Goal: Task Accomplishment & Management: Use online tool/utility

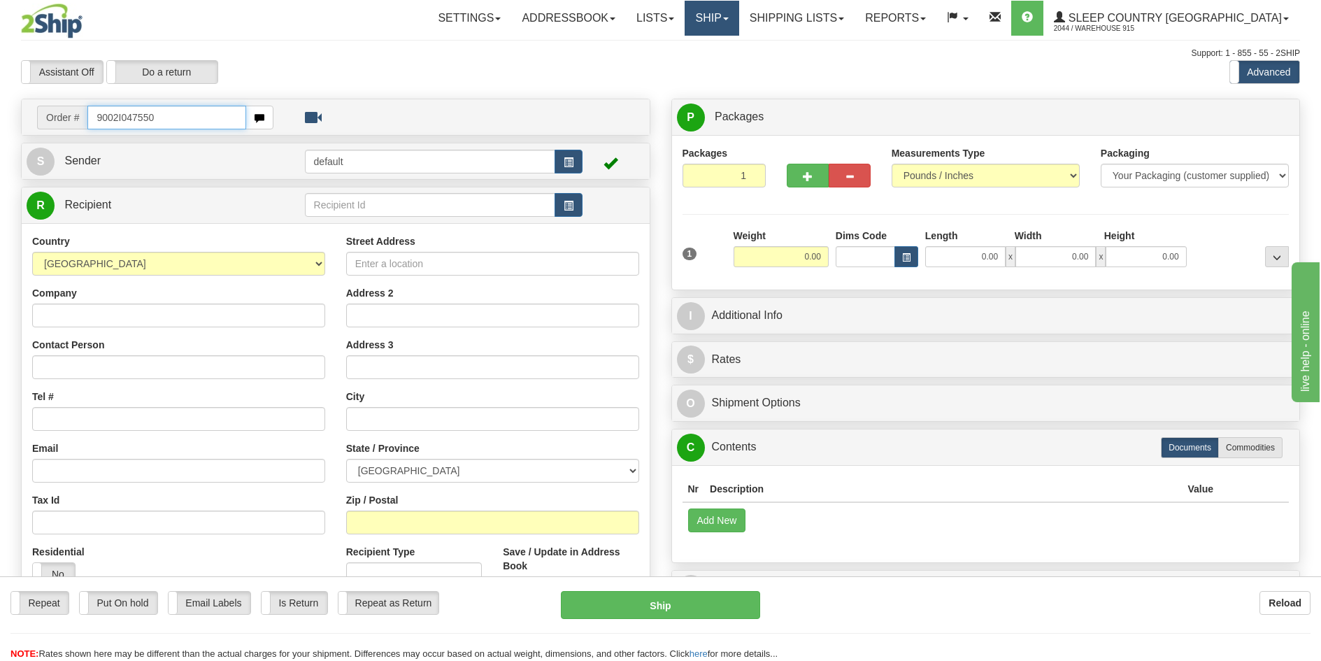
type input "9002I047550"
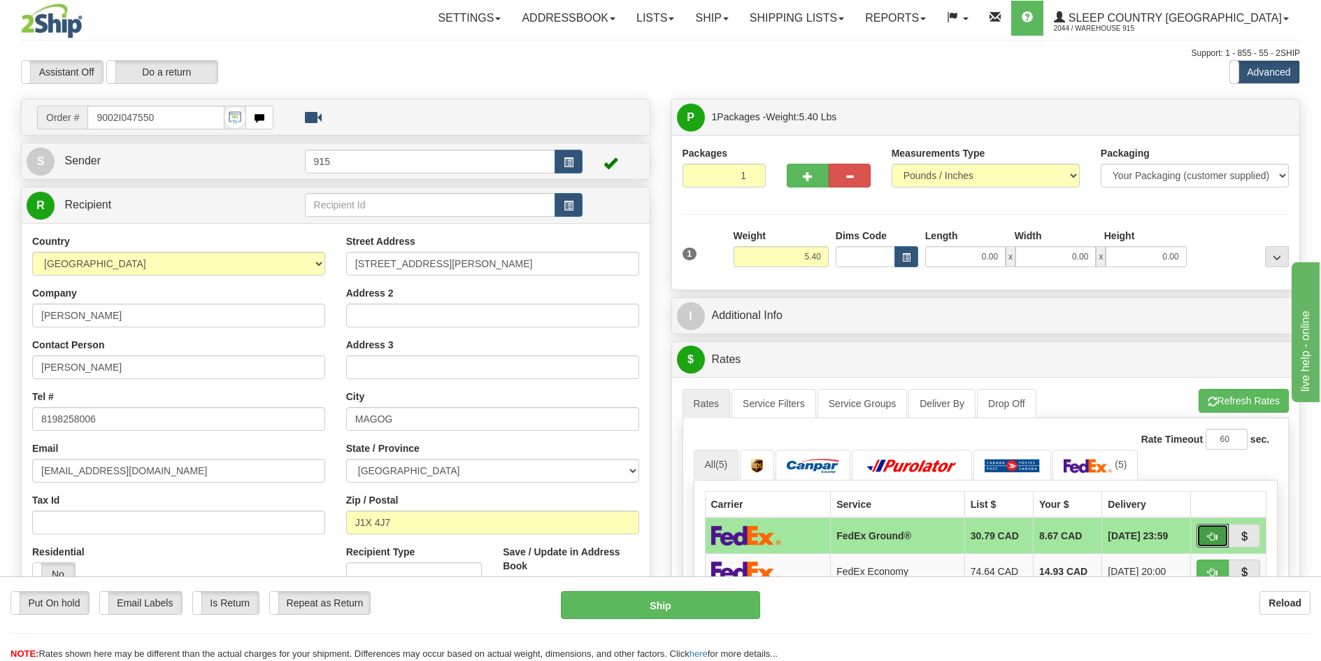
click at [1213, 533] on span "button" at bounding box center [1213, 536] width 10 height 9
type input "92"
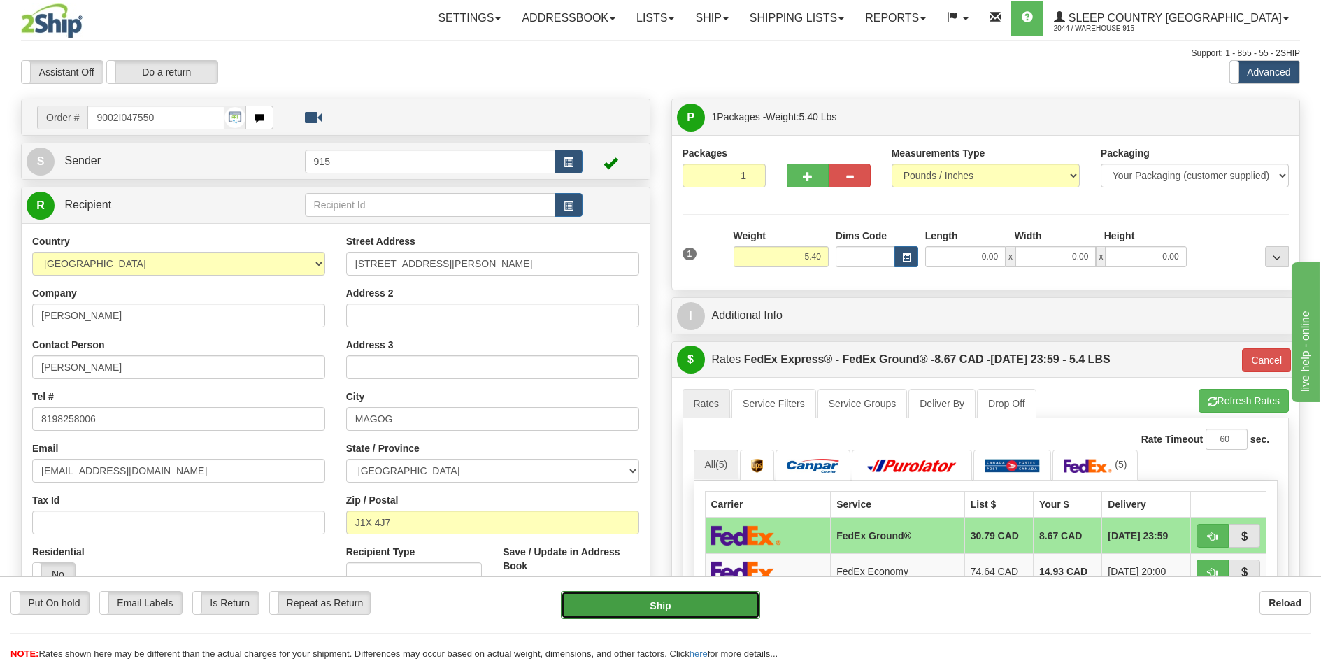
click at [622, 606] on button "Ship" at bounding box center [660, 605] width 199 height 28
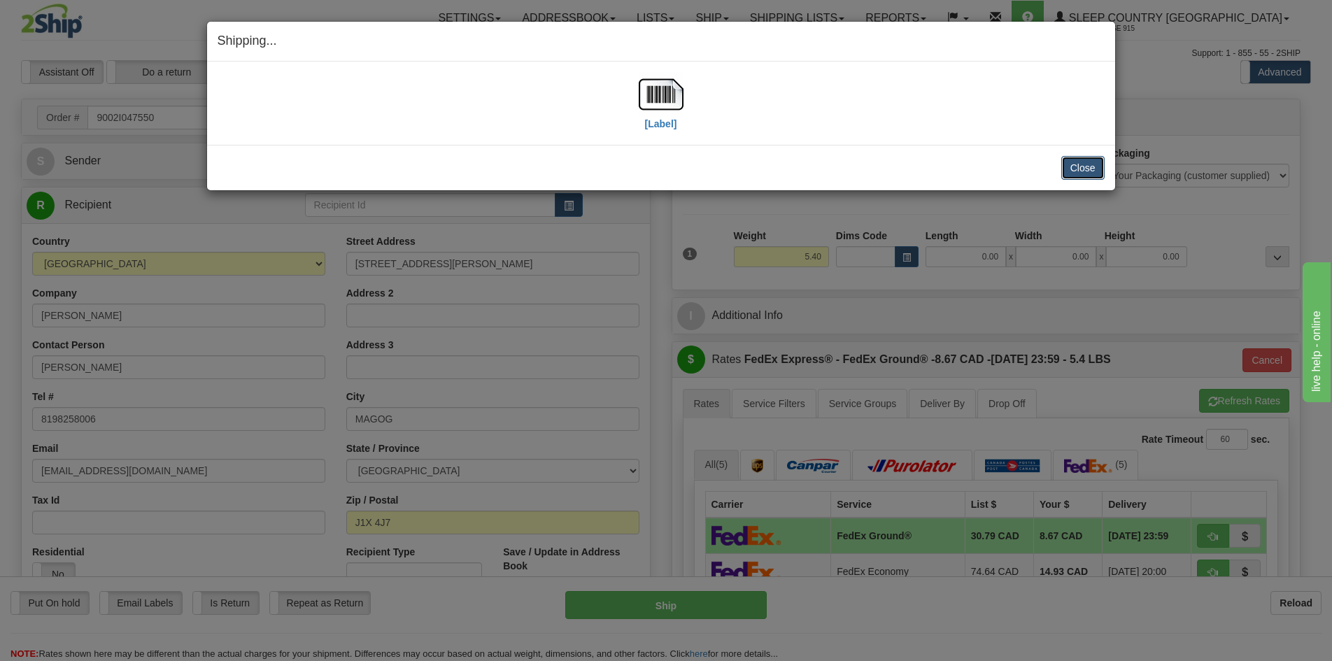
click at [1090, 169] on button "Close" at bounding box center [1082, 168] width 43 height 24
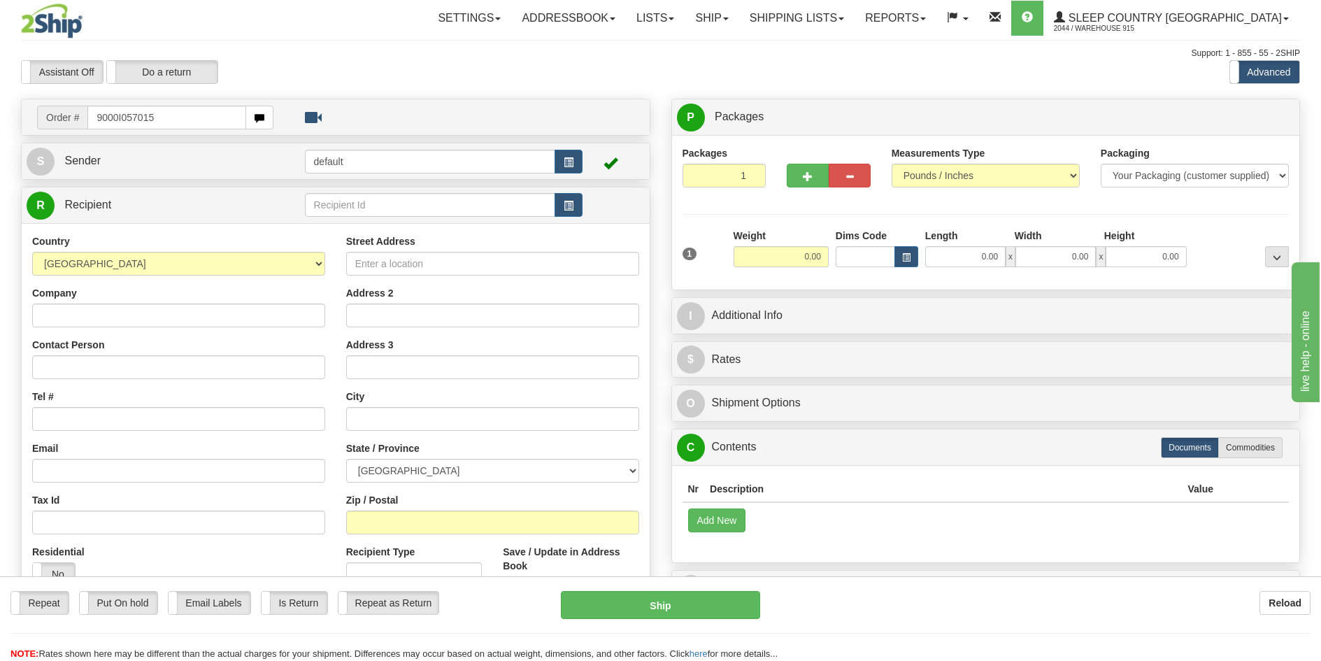
type input "9000I057015"
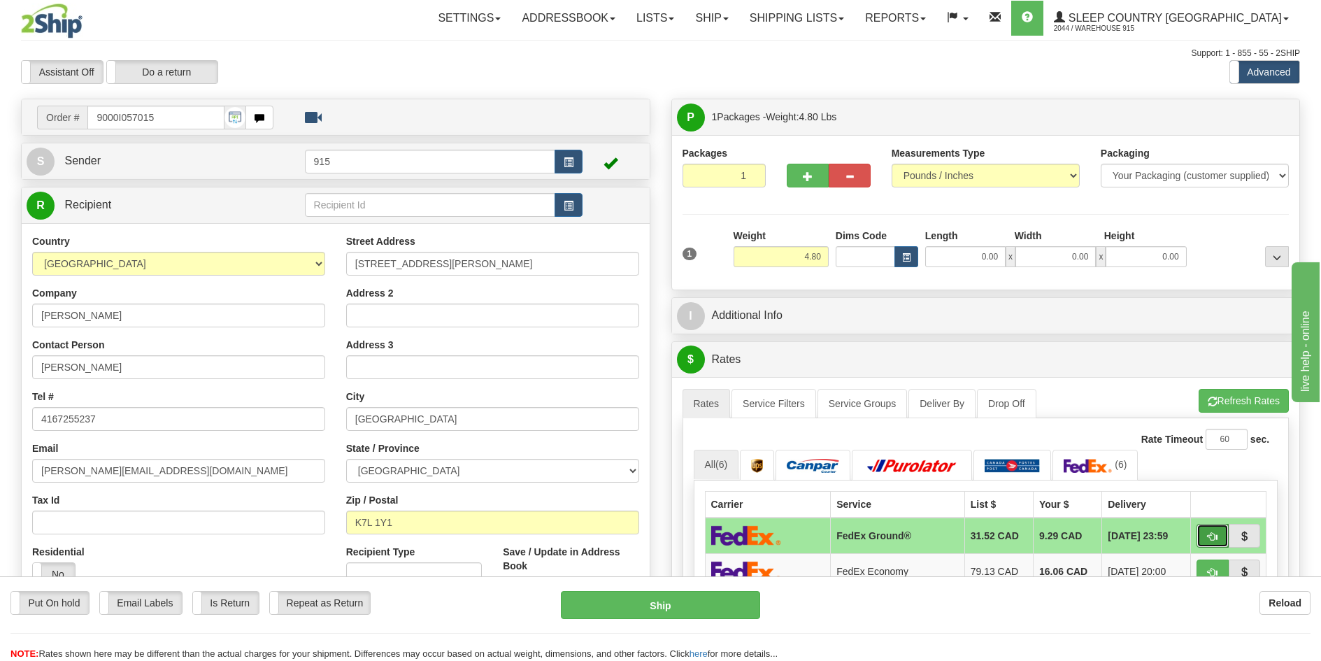
click at [1218, 529] on button "button" at bounding box center [1213, 536] width 32 height 24
type input "92"
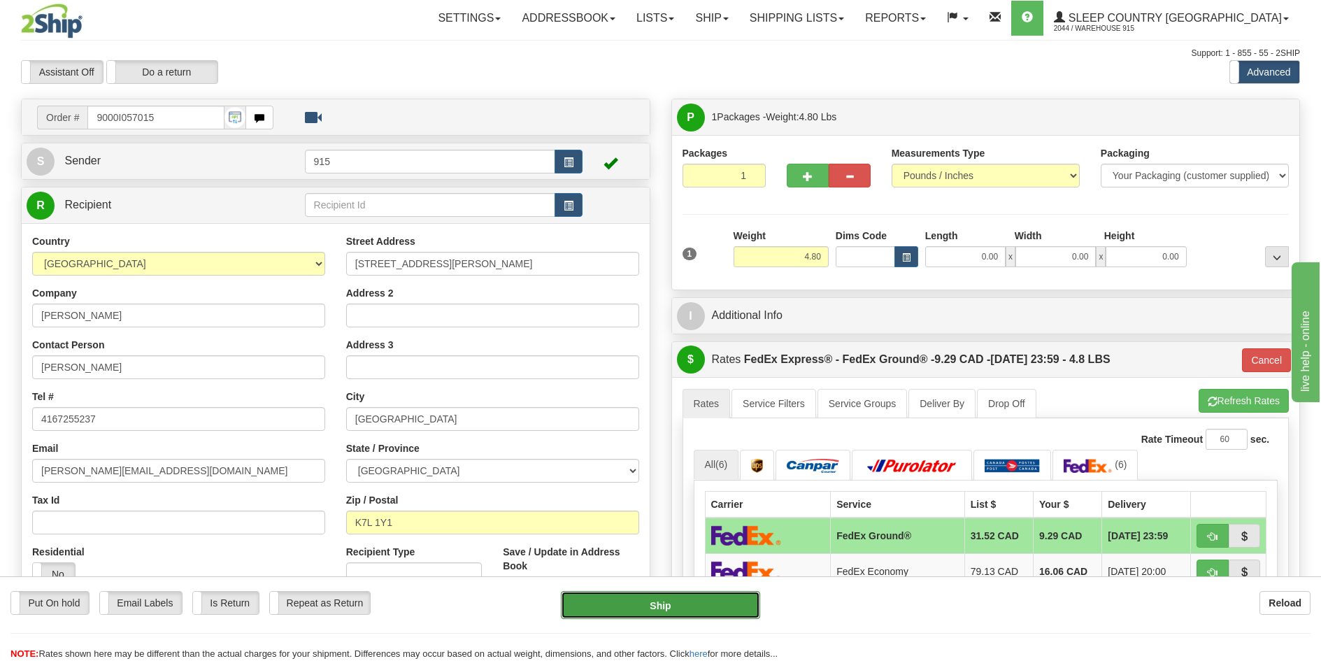
click at [722, 611] on button "Ship" at bounding box center [660, 605] width 199 height 28
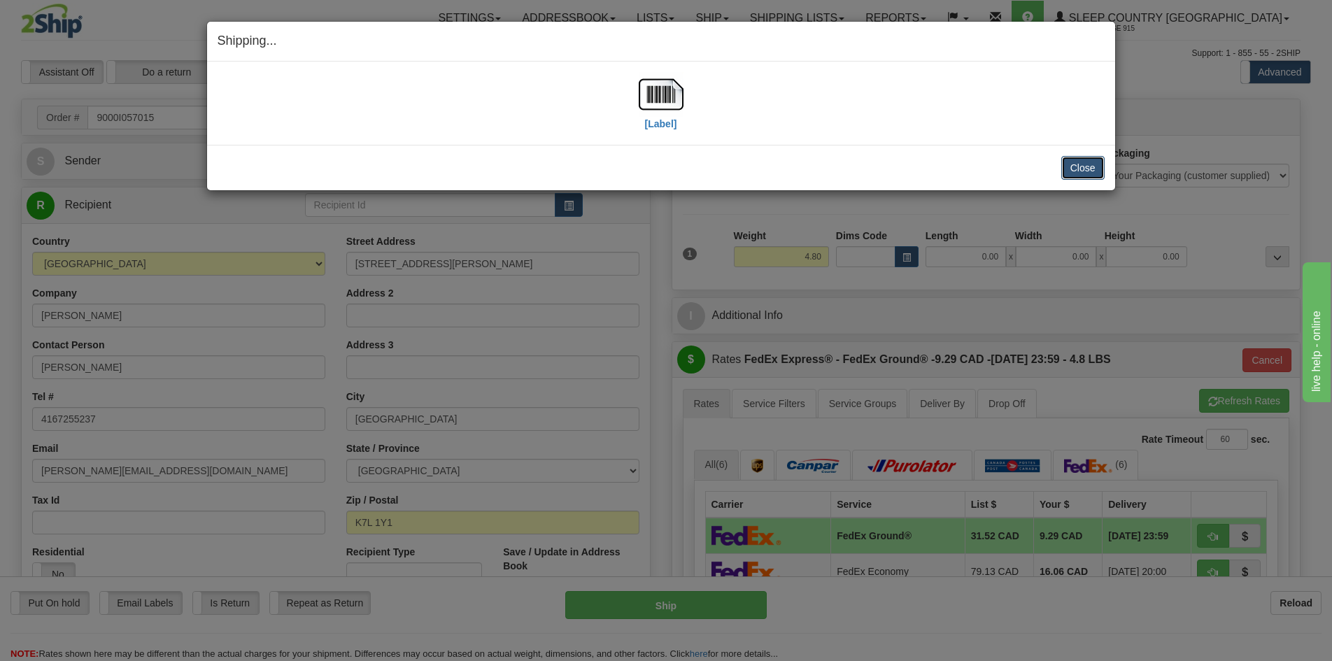
click at [1085, 158] on button "Close" at bounding box center [1082, 168] width 43 height 24
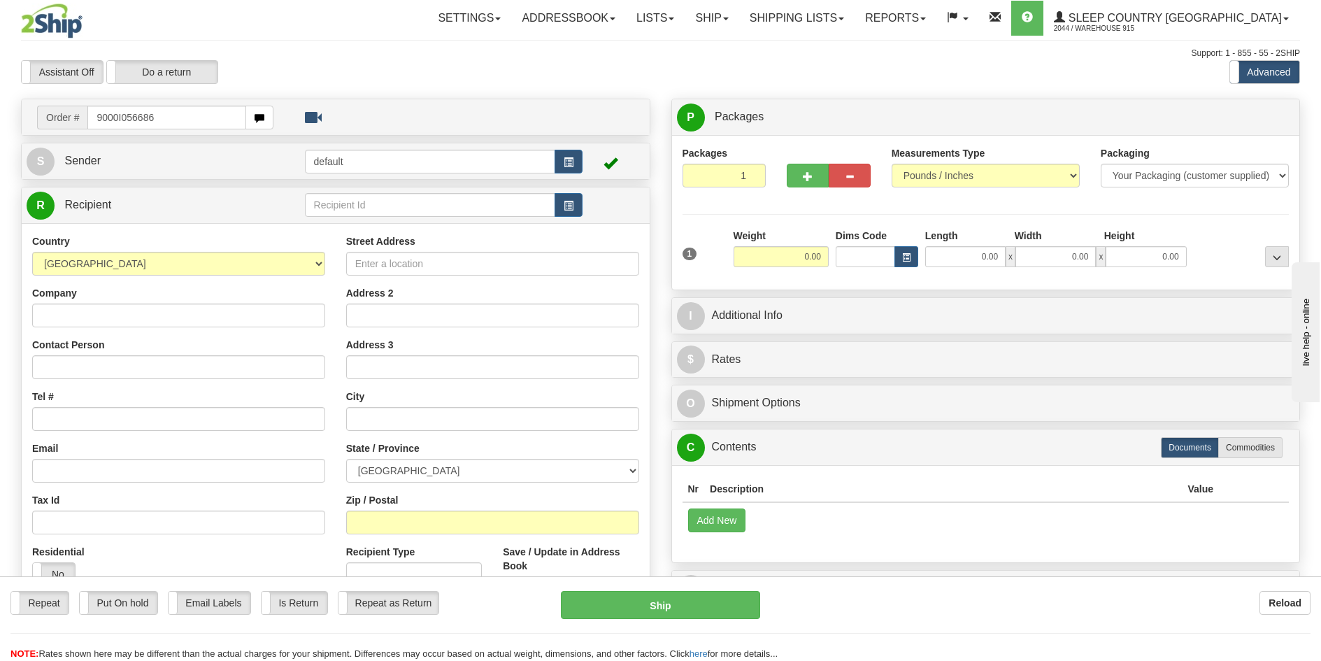
type input "9000I056686"
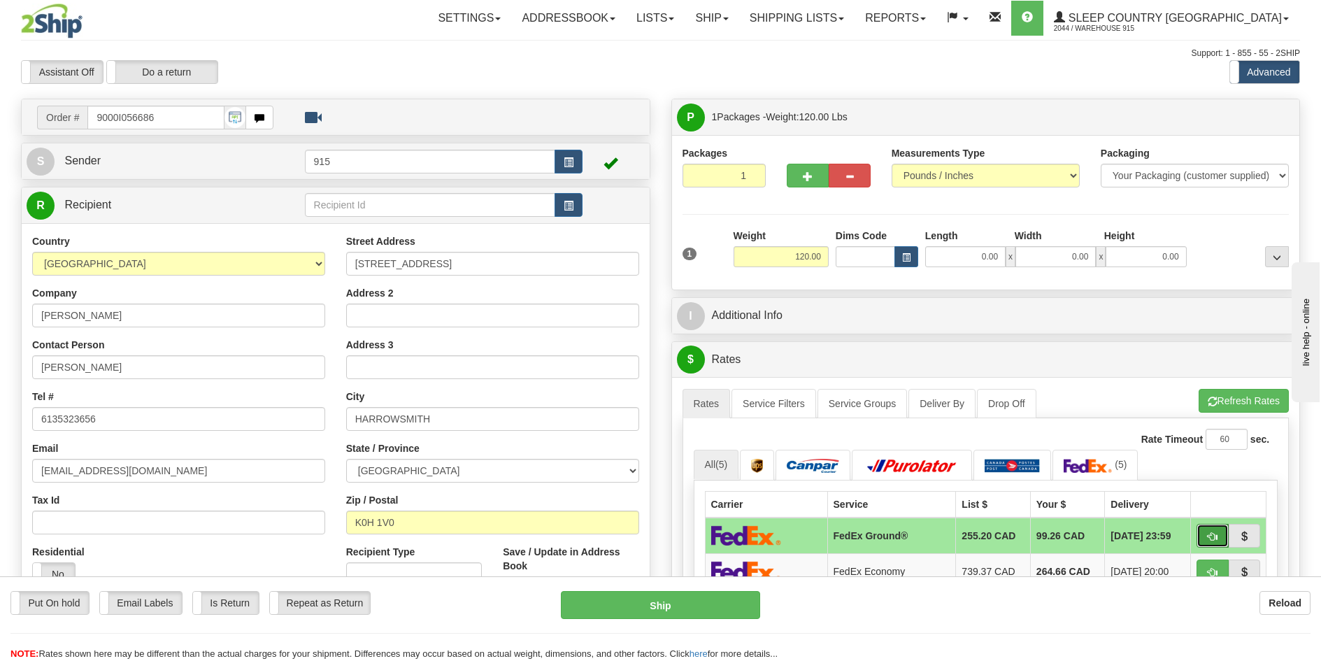
click at [1204, 538] on button "button" at bounding box center [1213, 536] width 32 height 24
type input "92"
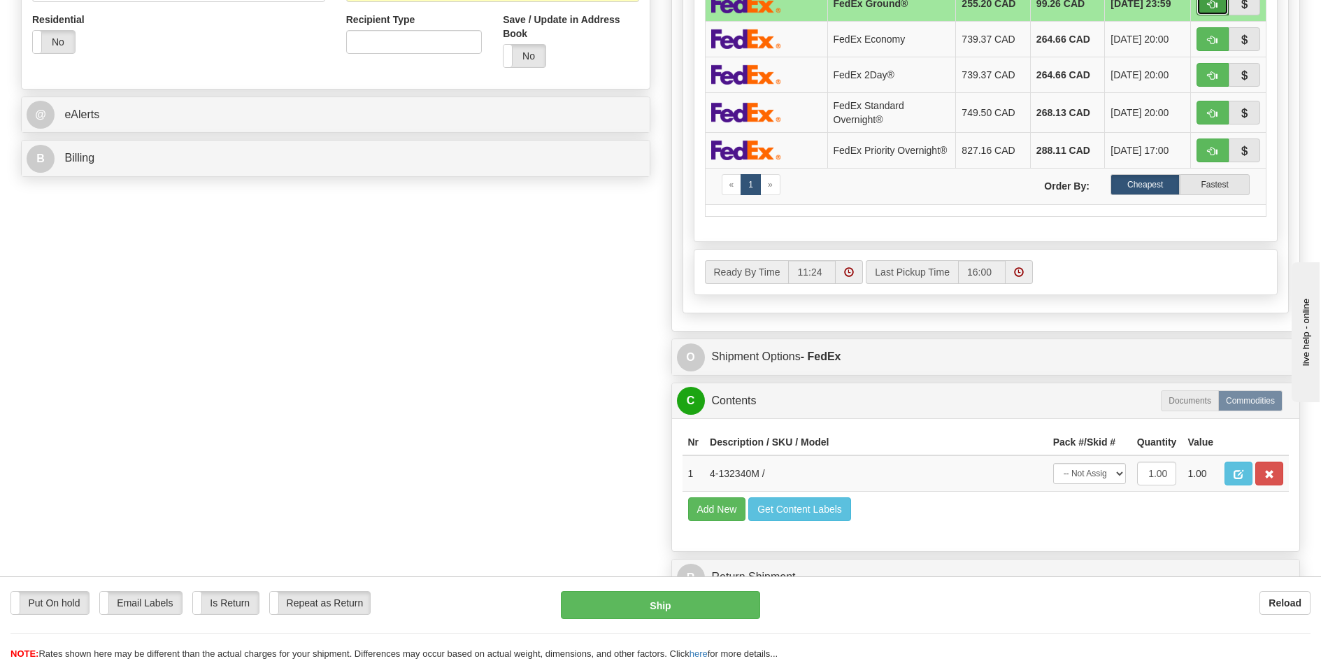
scroll to position [559, 0]
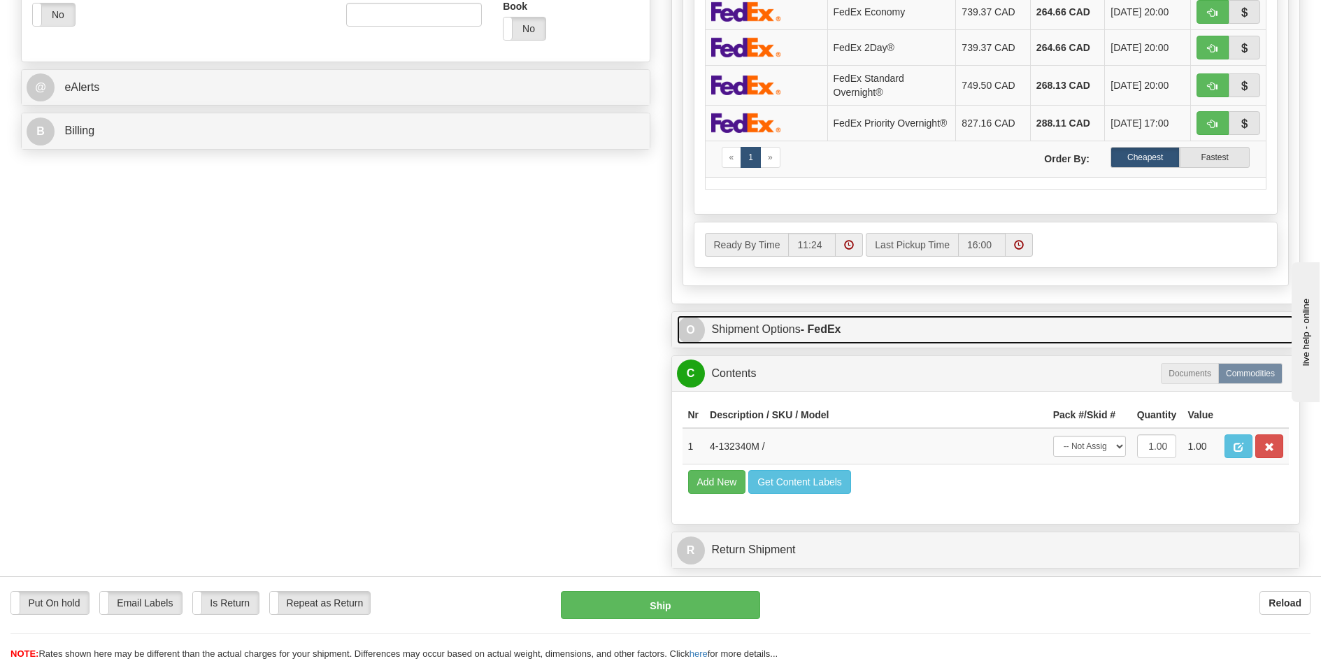
click at [859, 321] on link "O Shipment Options - FedEx" at bounding box center [986, 329] width 618 height 29
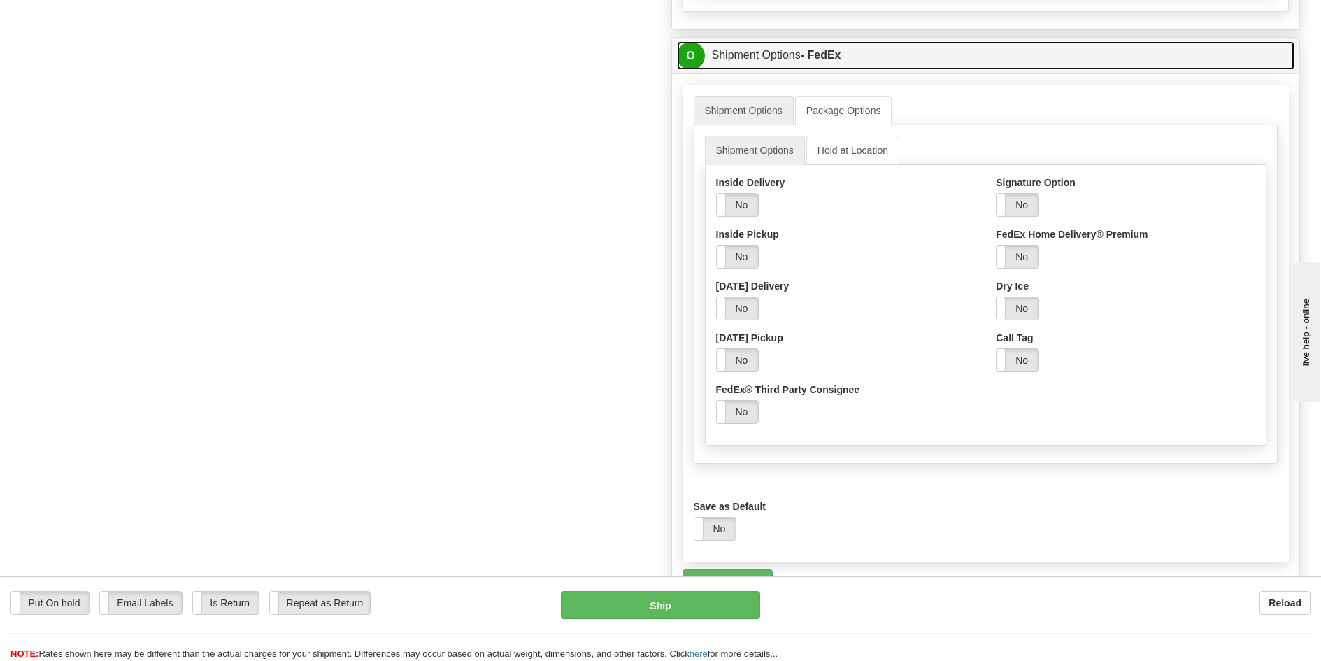
scroll to position [839, 0]
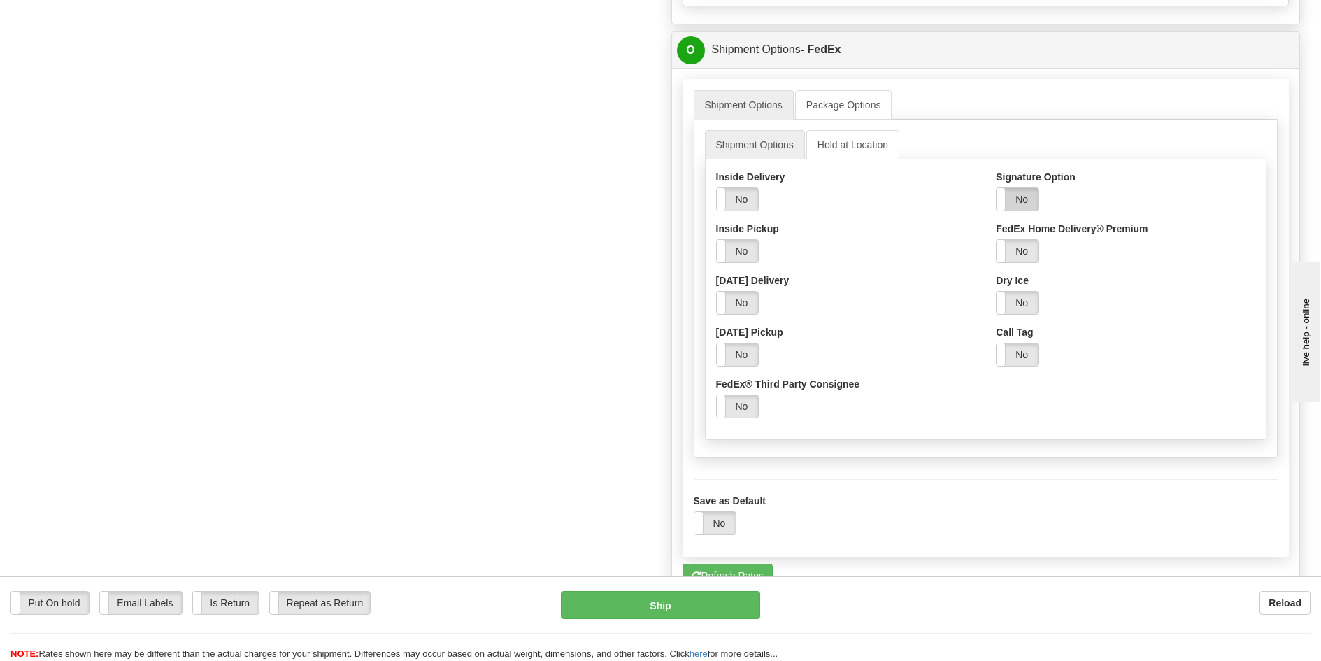
click at [1027, 198] on label "No" at bounding box center [1018, 199] width 42 height 22
click at [1033, 255] on select "Adult Direct Indirect No Signature Required Service Default" at bounding box center [1055, 251] width 119 height 24
select select "2"
click at [996, 243] on select "Adult Direct Indirect No Signature Required Service Default" at bounding box center [1055, 251] width 119 height 24
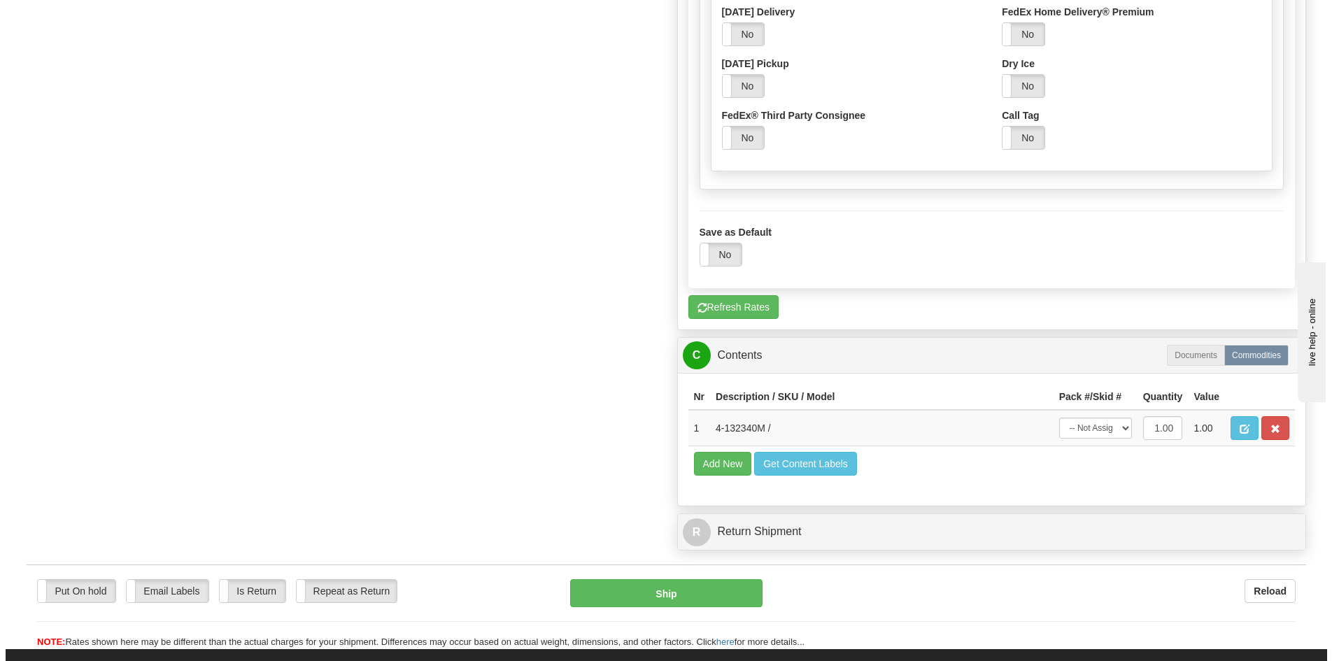
scroll to position [1119, 0]
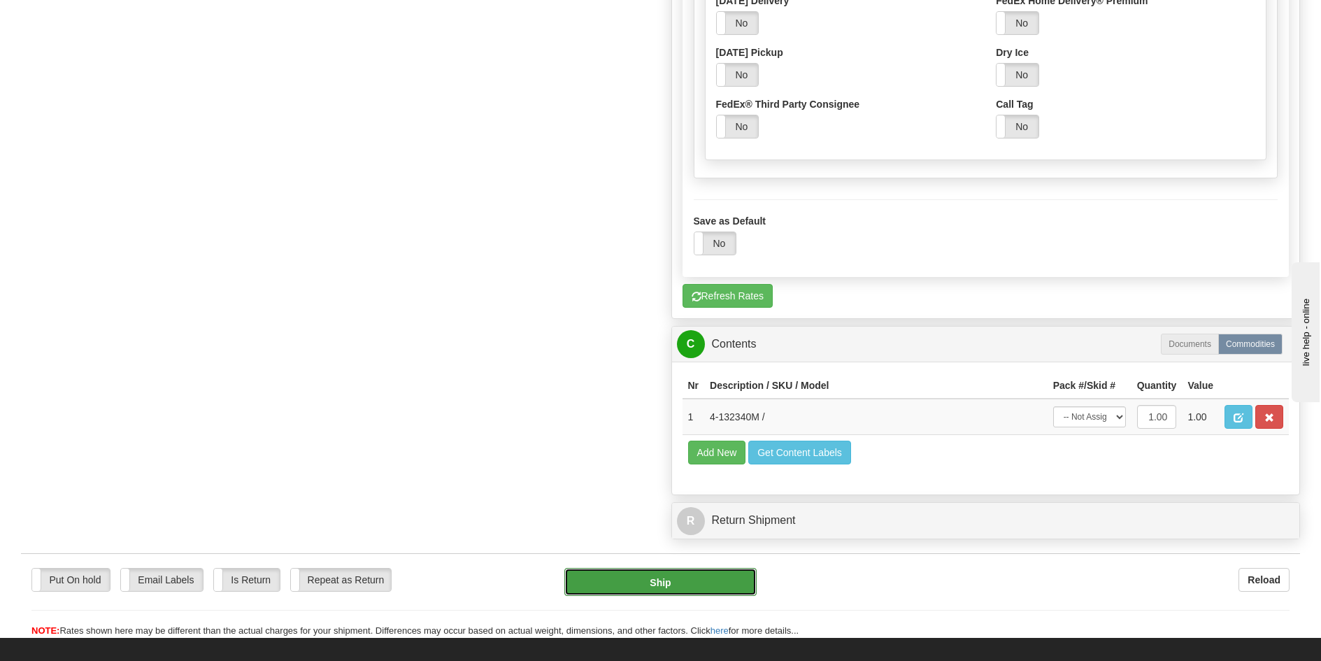
click at [669, 585] on button "Ship" at bounding box center [660, 582] width 192 height 28
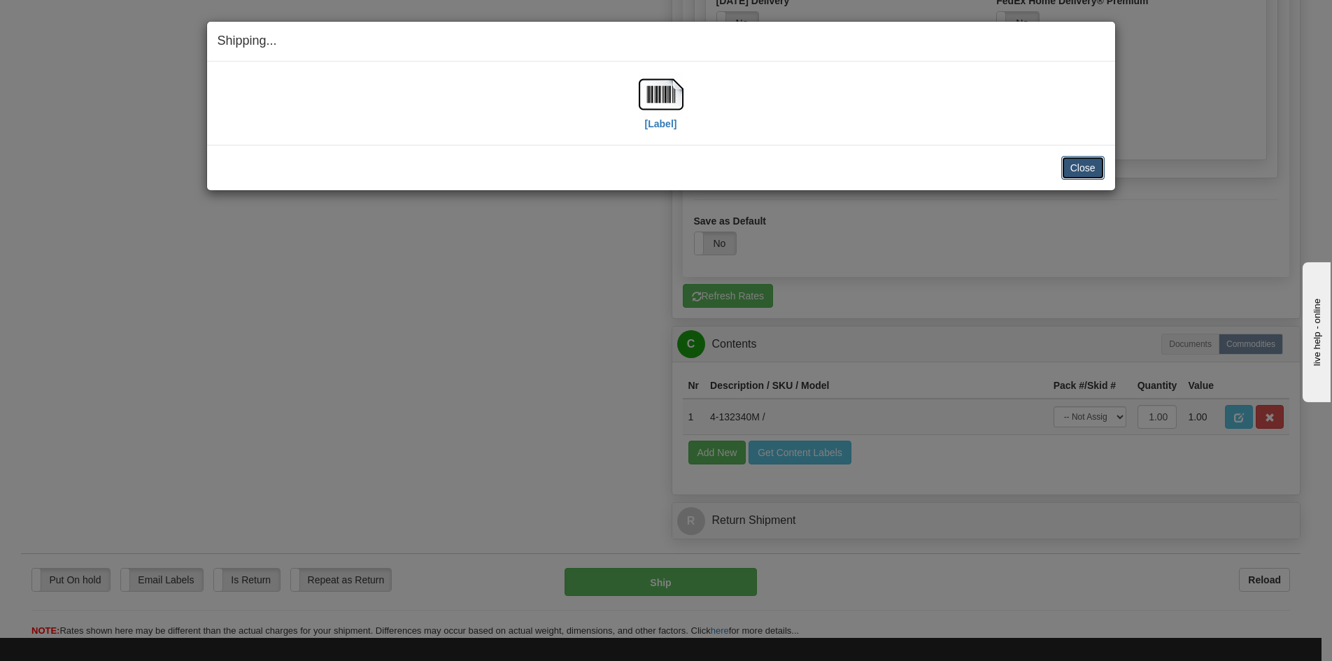
click at [1077, 169] on button "Close" at bounding box center [1082, 168] width 43 height 24
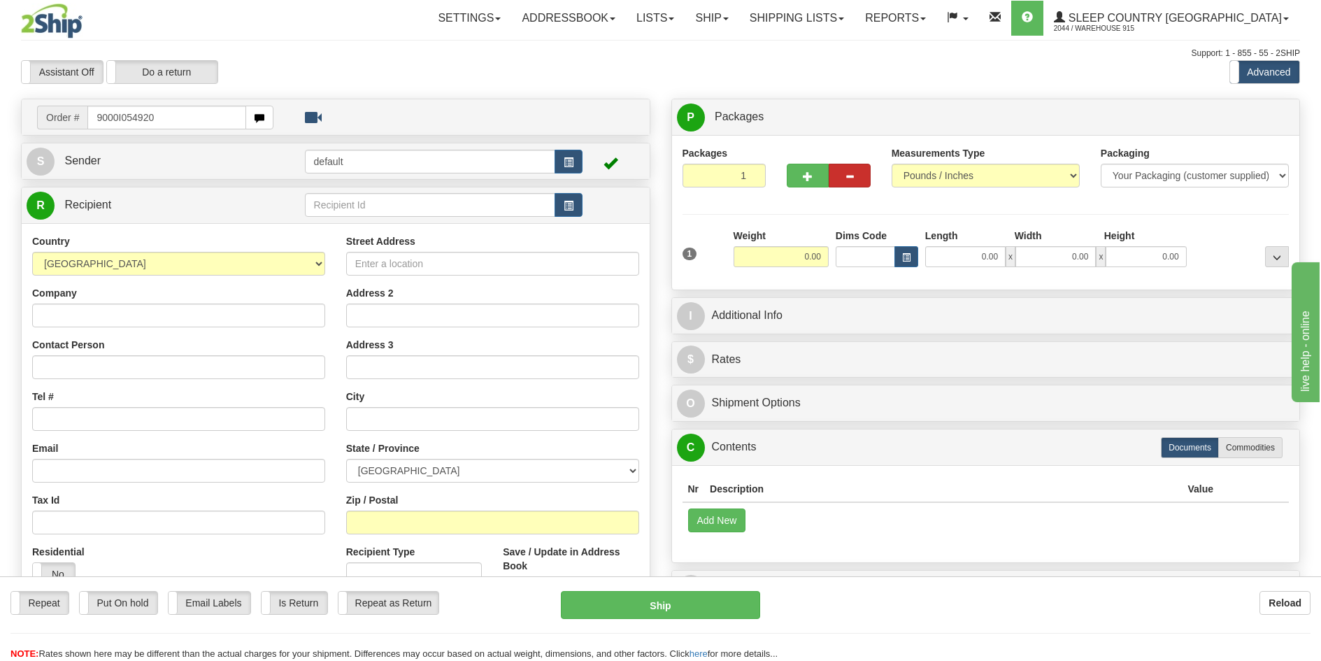
type input "9000I054920"
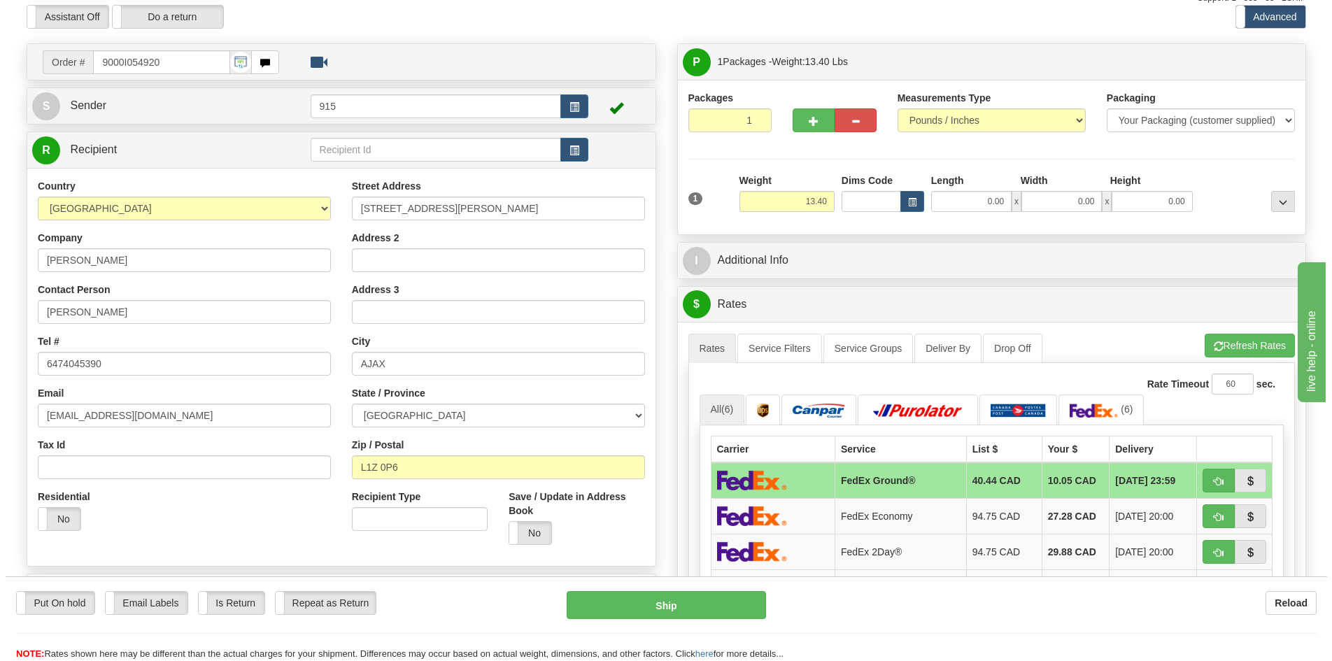
scroll to position [140, 0]
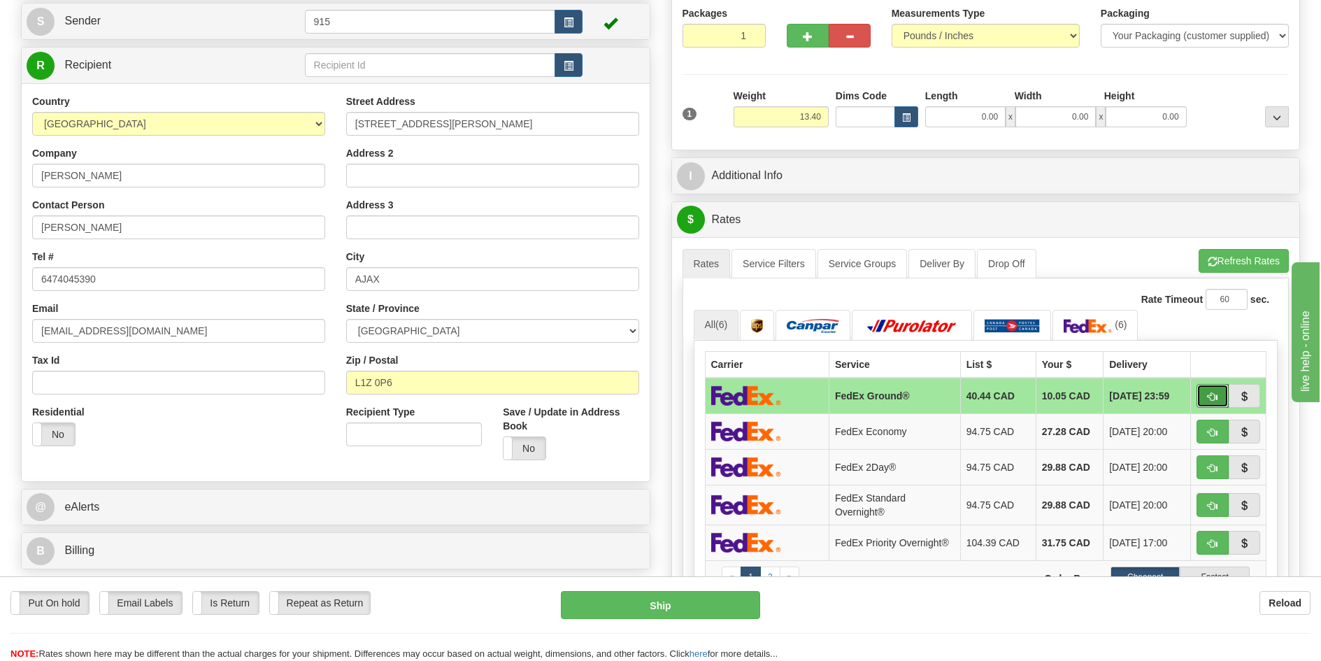
click at [1211, 395] on span "button" at bounding box center [1213, 396] width 10 height 9
type input "92"
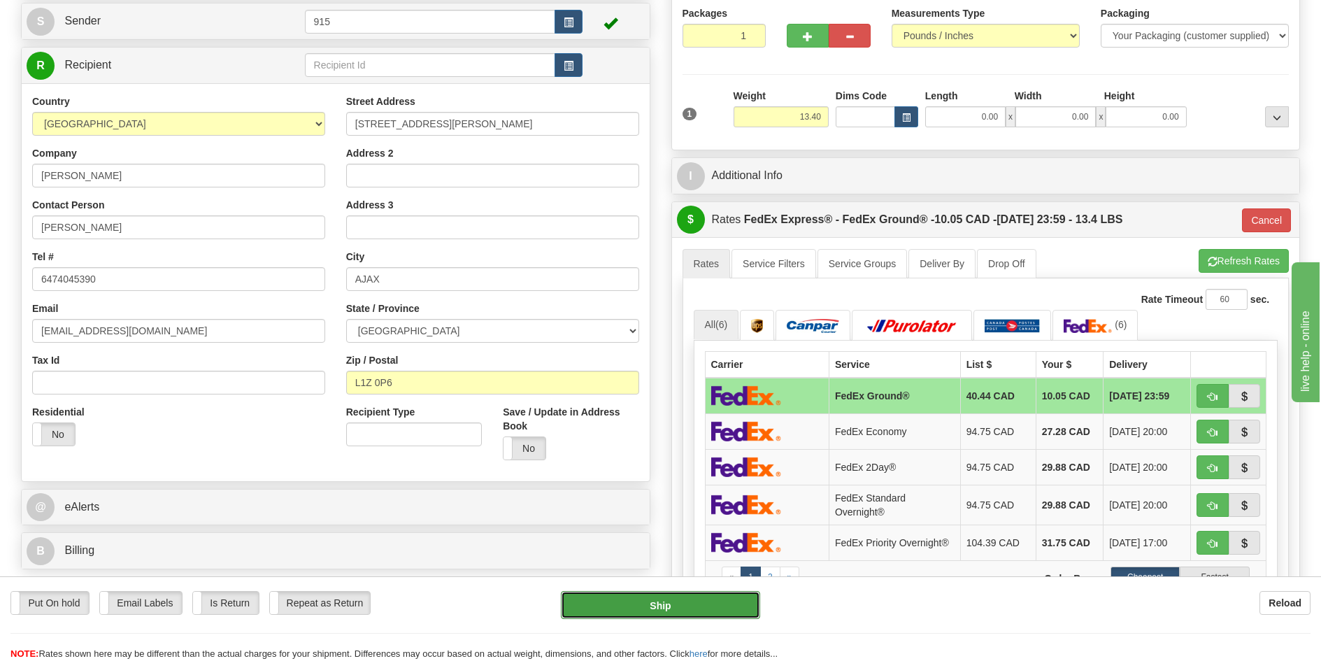
click at [693, 611] on button "Ship" at bounding box center [660, 605] width 199 height 28
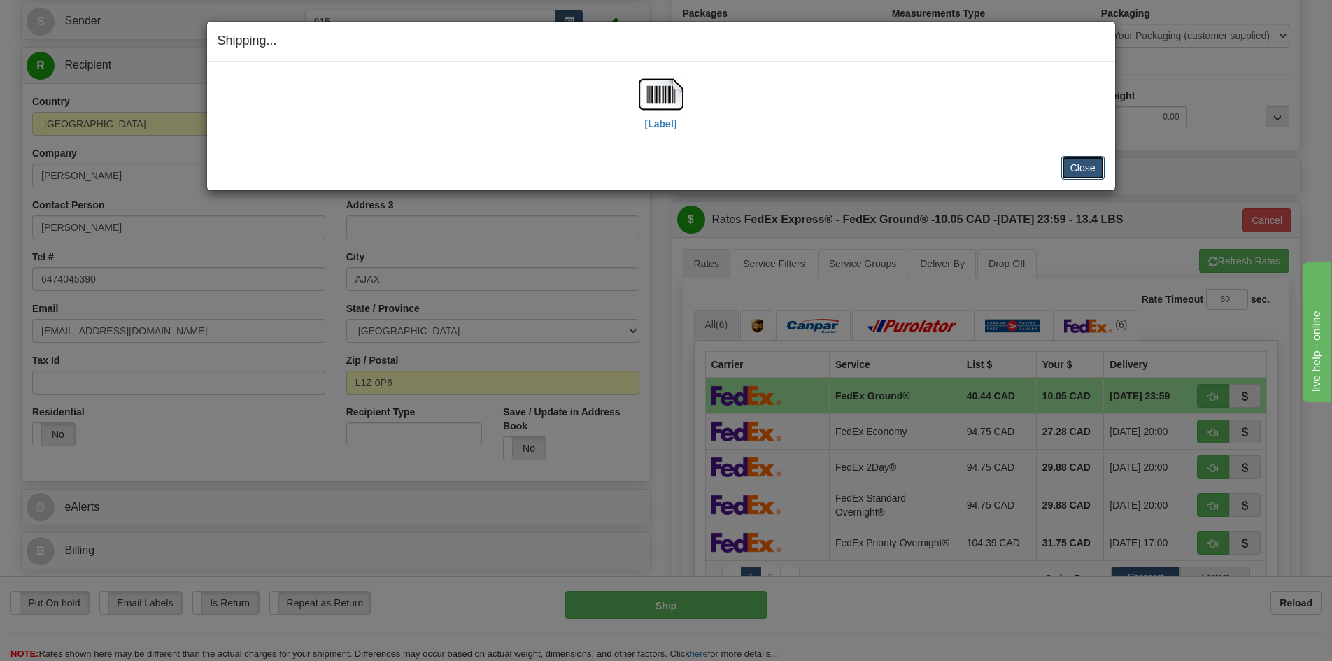
click at [1080, 168] on button "Close" at bounding box center [1082, 168] width 43 height 24
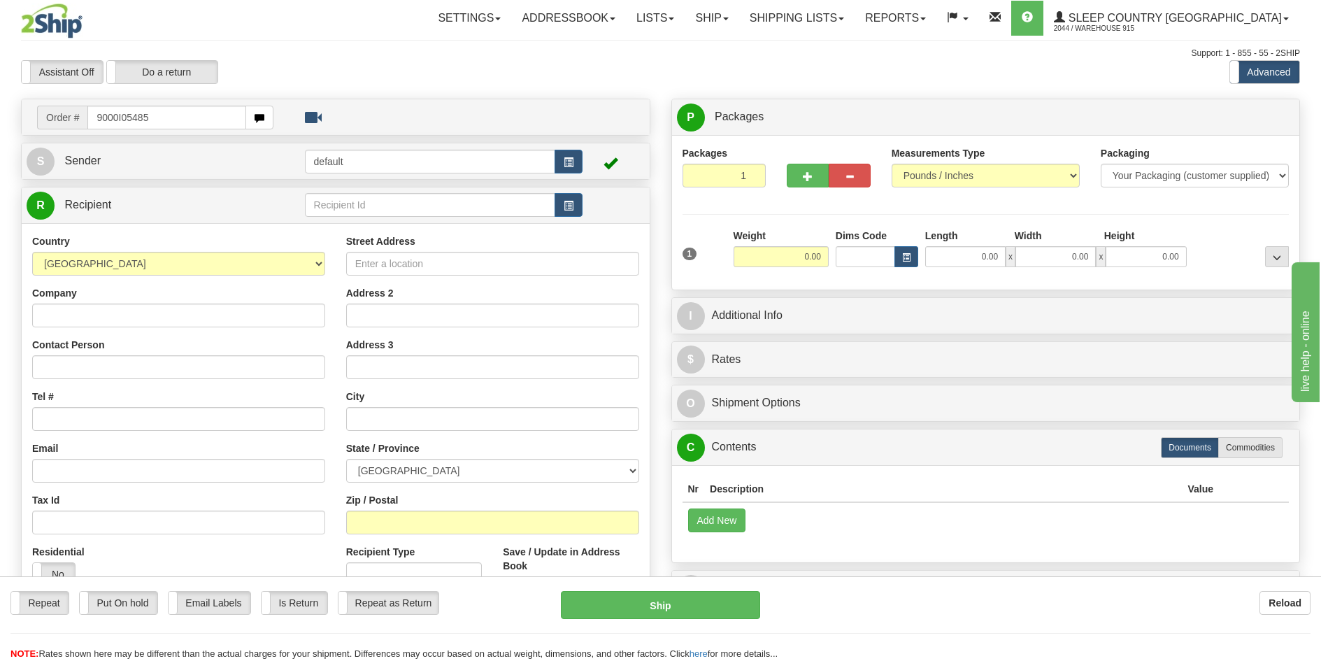
type input "9000I054852"
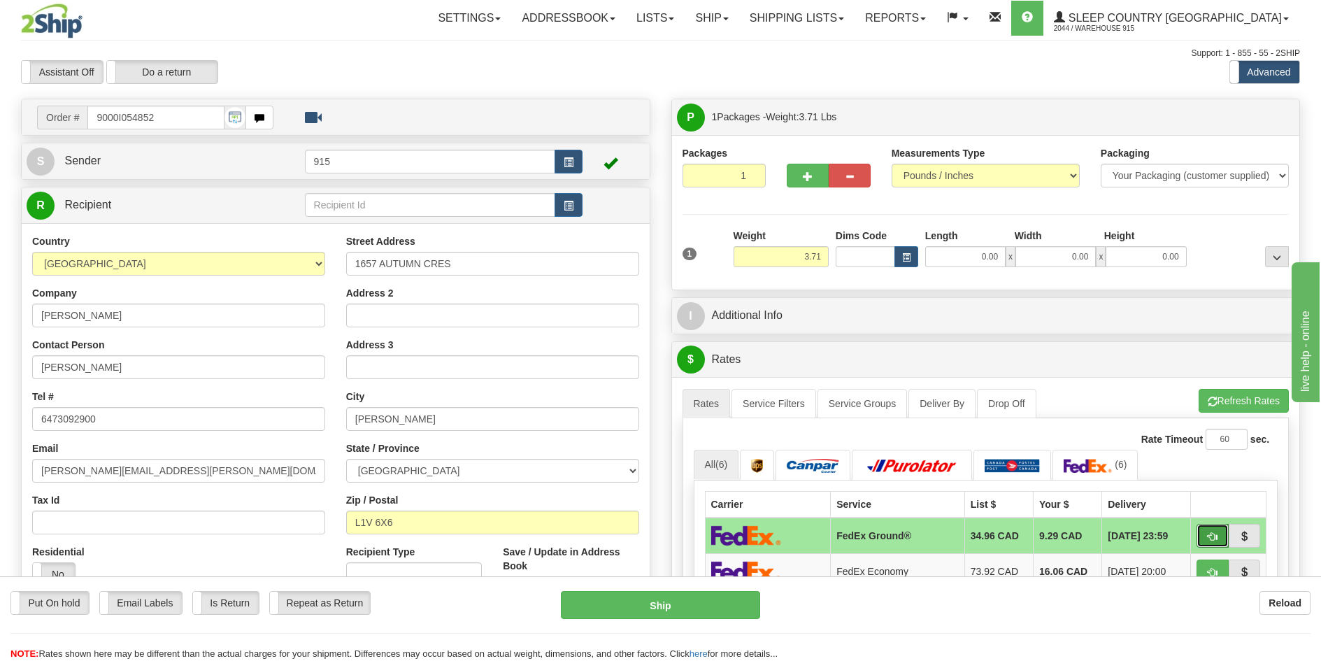
click at [1215, 535] on span "button" at bounding box center [1213, 536] width 10 height 9
type input "92"
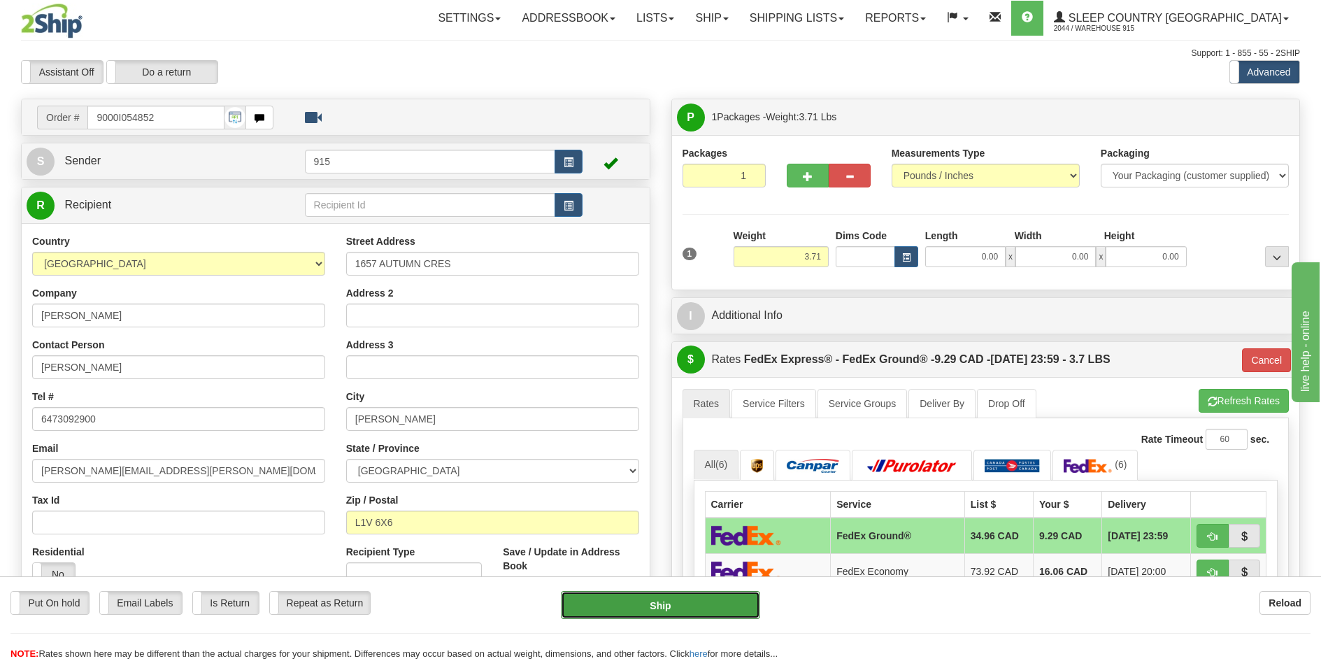
click at [706, 606] on button "Ship" at bounding box center [660, 605] width 199 height 28
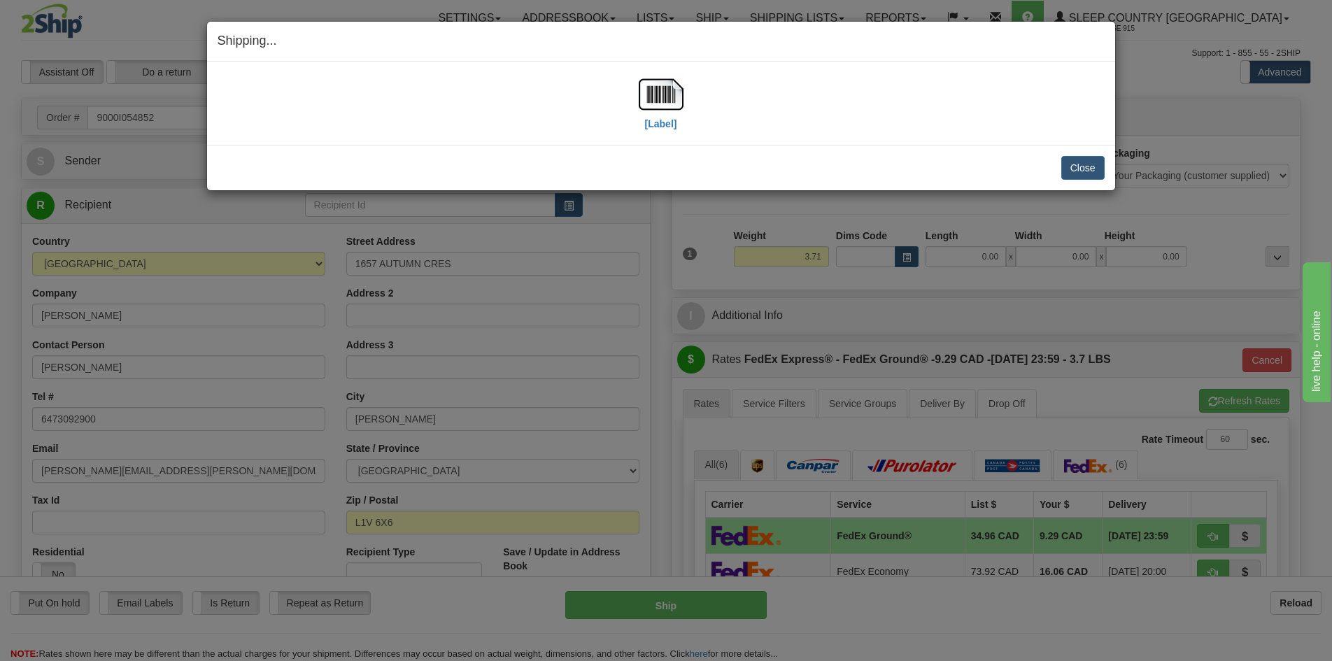
click at [1072, 152] on div "Close Cancel Cancel Shipment and Quit Pickup Quit Pickup ONLY" at bounding box center [661, 167] width 908 height 45
click at [1080, 172] on button "Close" at bounding box center [1082, 168] width 43 height 24
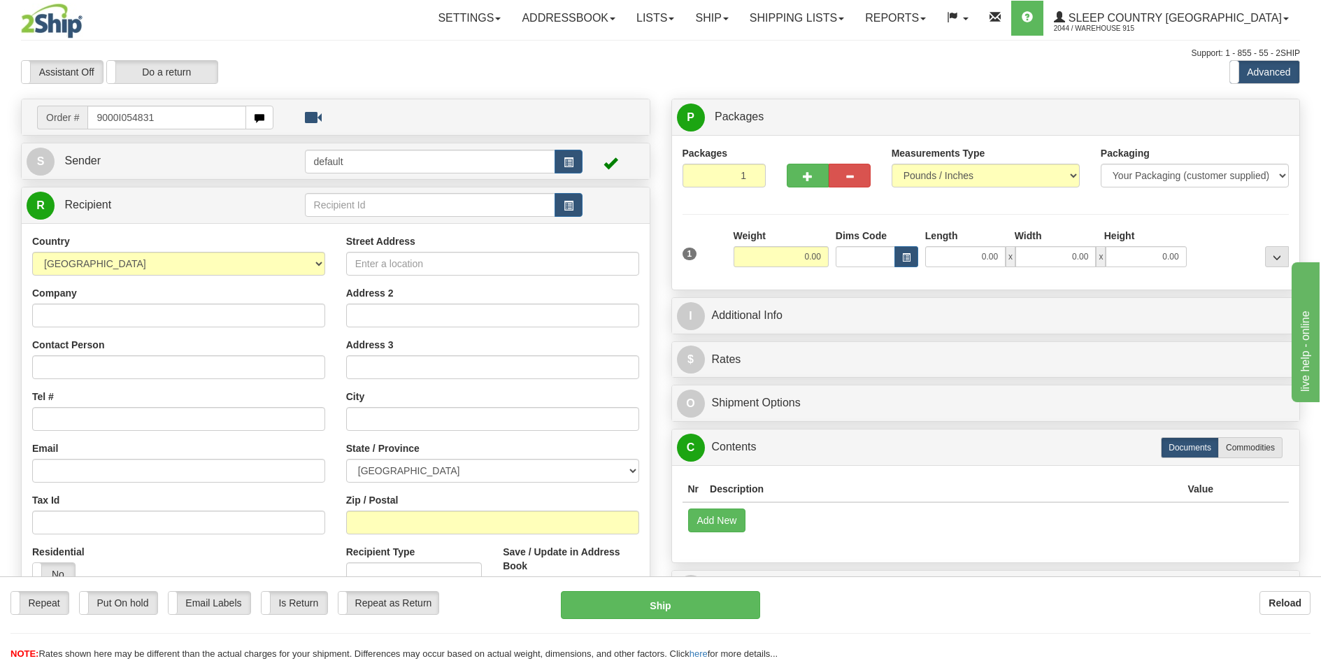
type input "9000I054831"
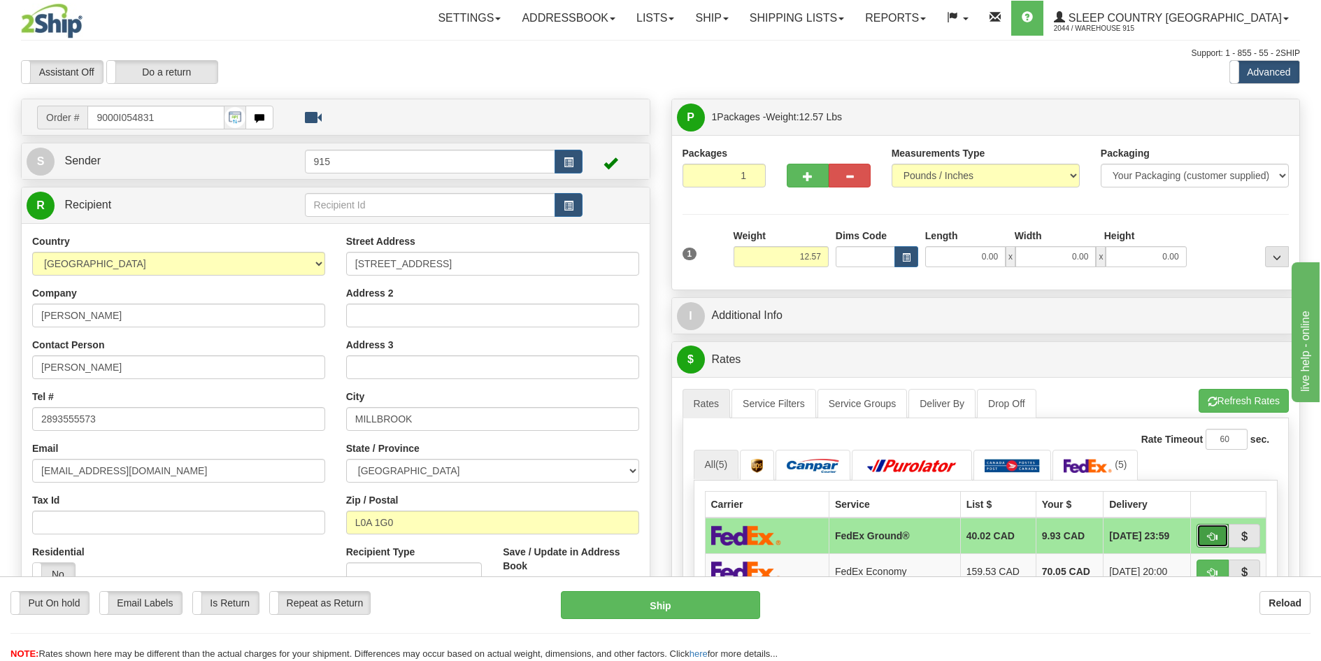
click at [1206, 536] on button "button" at bounding box center [1213, 536] width 32 height 24
type input "92"
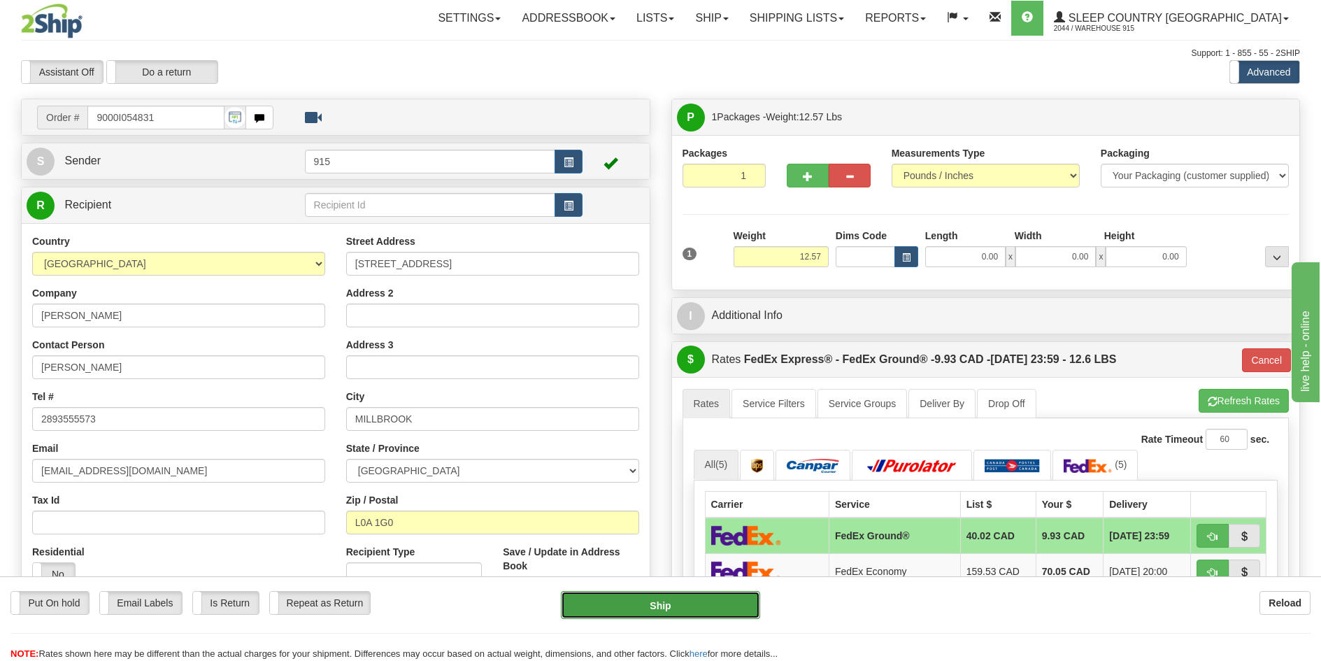
click at [712, 597] on button "Ship" at bounding box center [660, 605] width 199 height 28
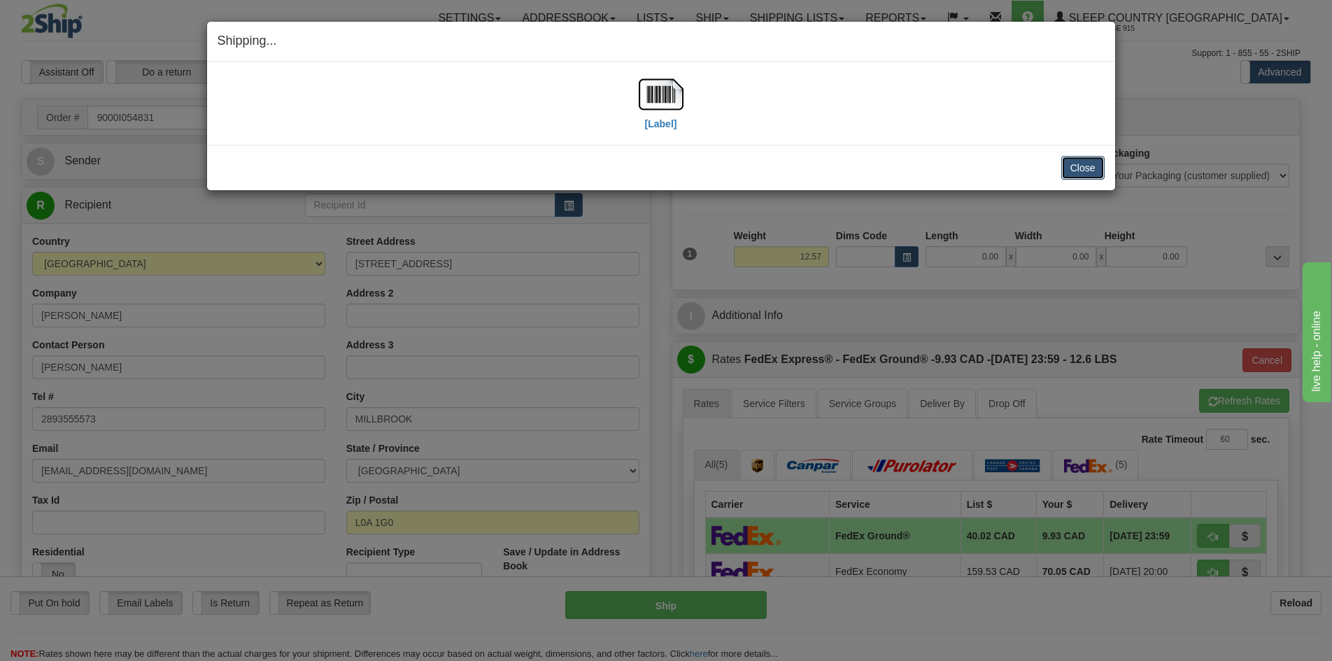
click at [1080, 171] on button "Close" at bounding box center [1082, 168] width 43 height 24
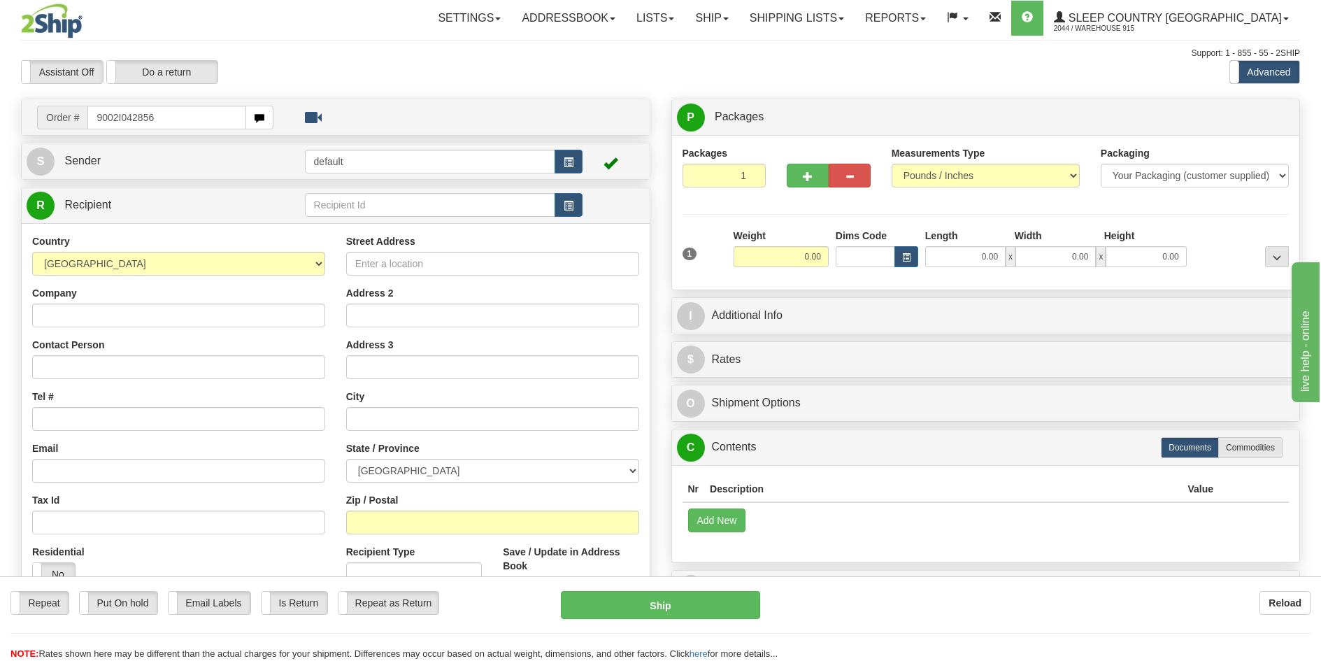
type input "9002I042856"
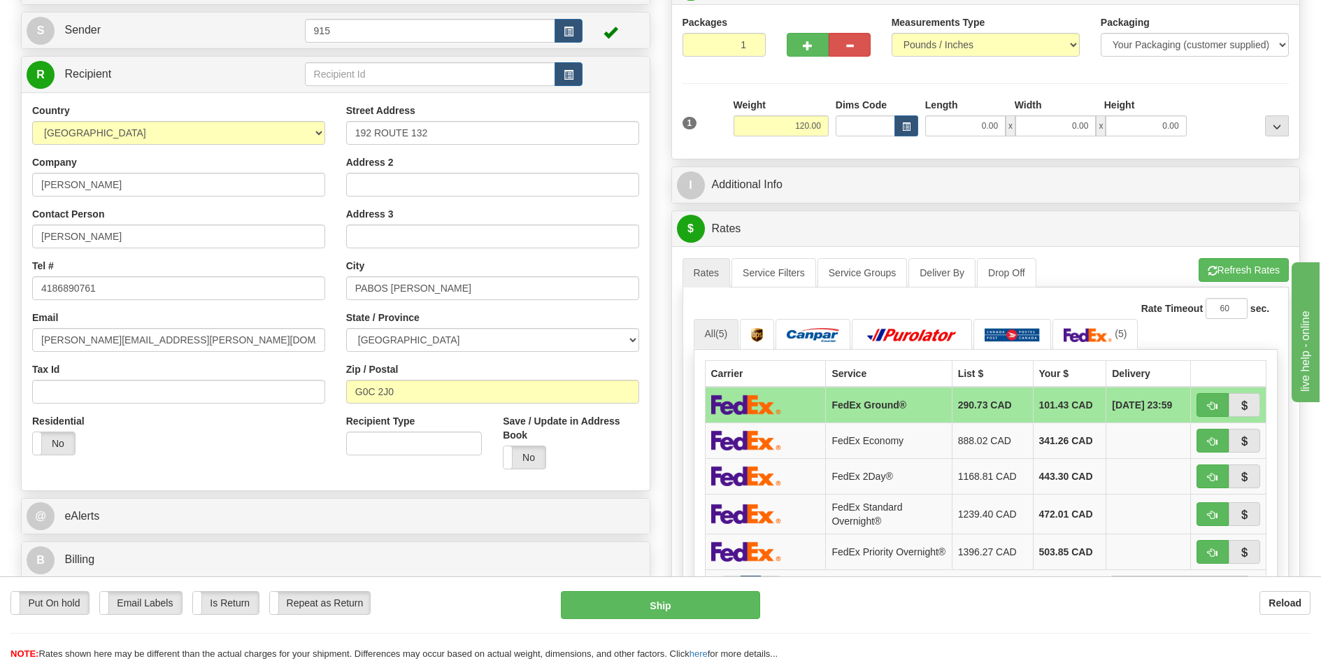
scroll to position [140, 0]
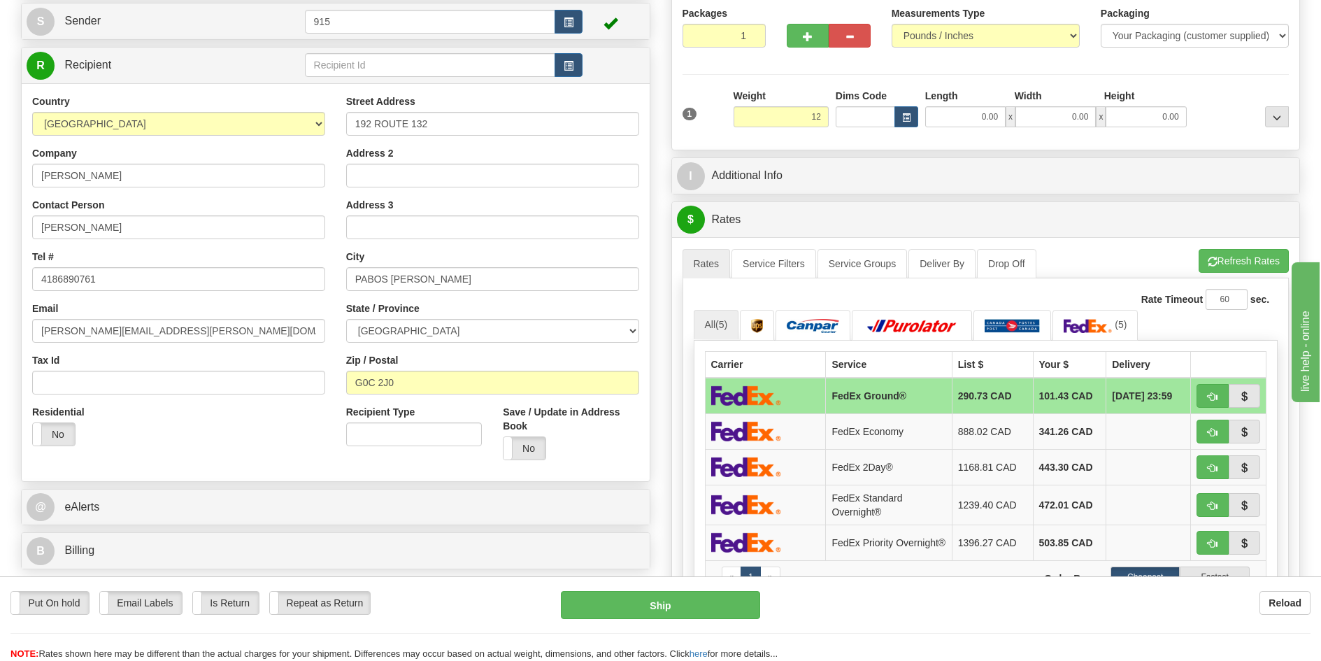
type input "1"
type input "90.00"
click at [1248, 257] on li "Refresh Rates Cancel Rating" at bounding box center [1244, 261] width 90 height 24
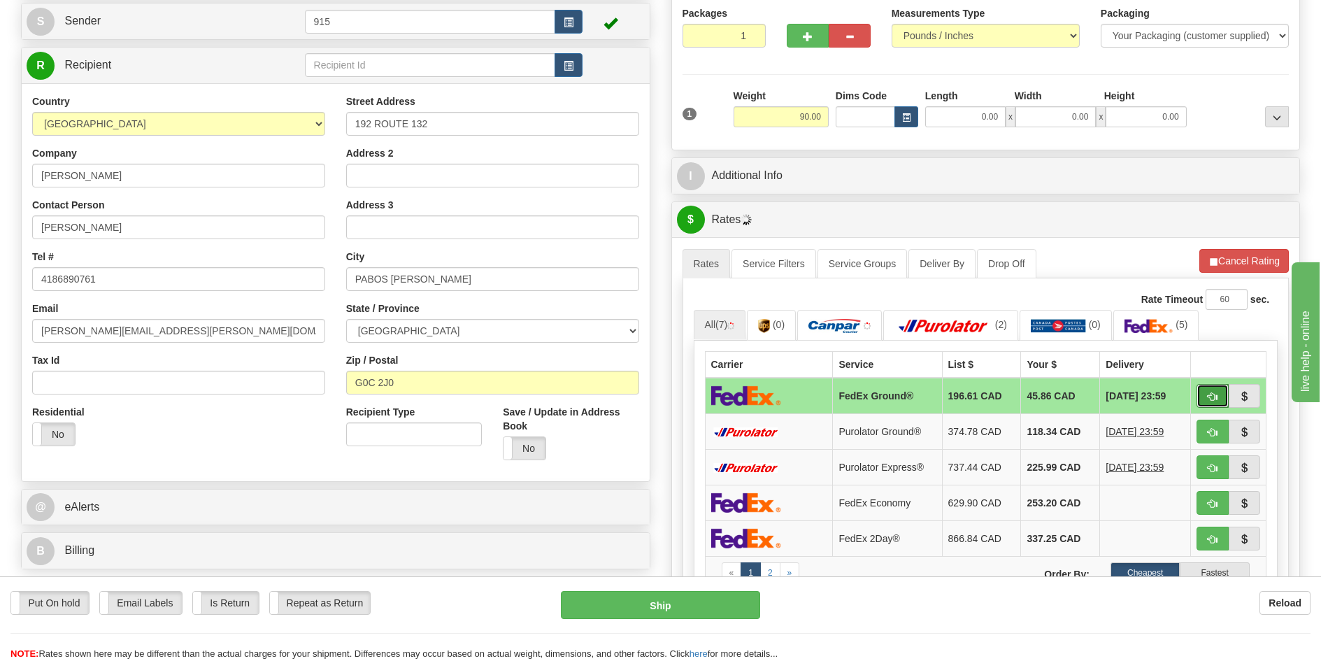
click at [1210, 396] on span "button" at bounding box center [1213, 396] width 10 height 9
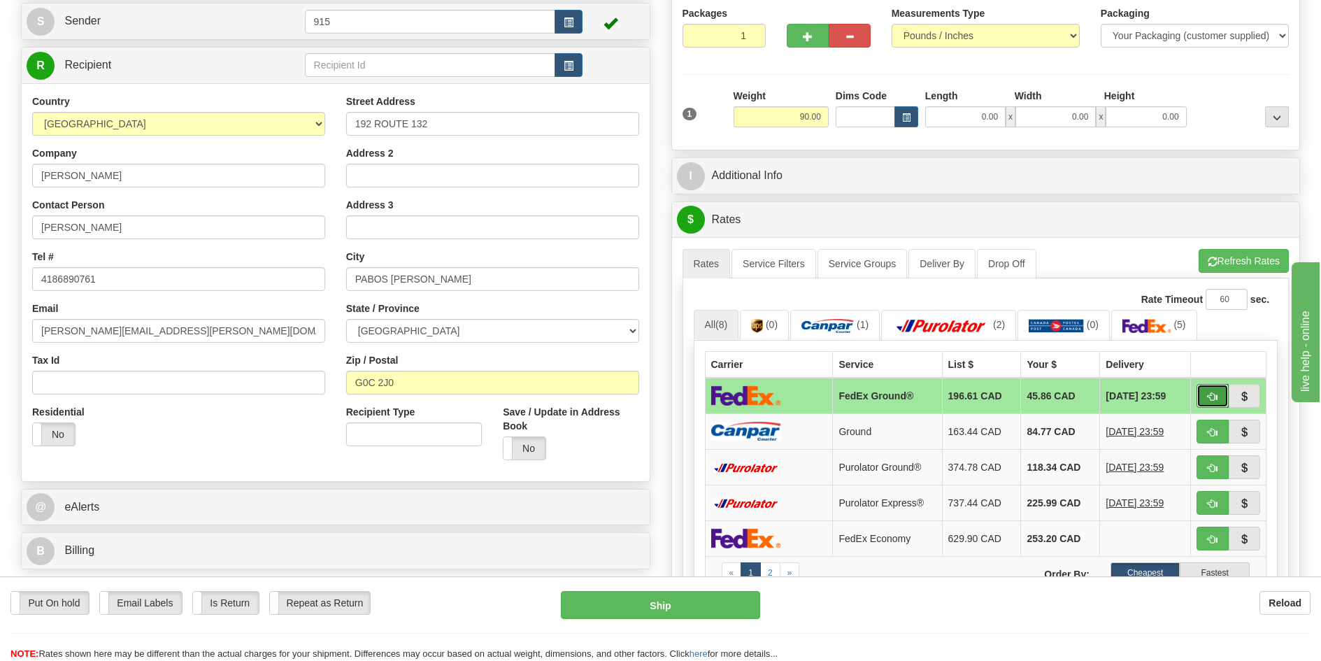
click at [1210, 390] on button "button" at bounding box center [1213, 396] width 32 height 24
type input "92"
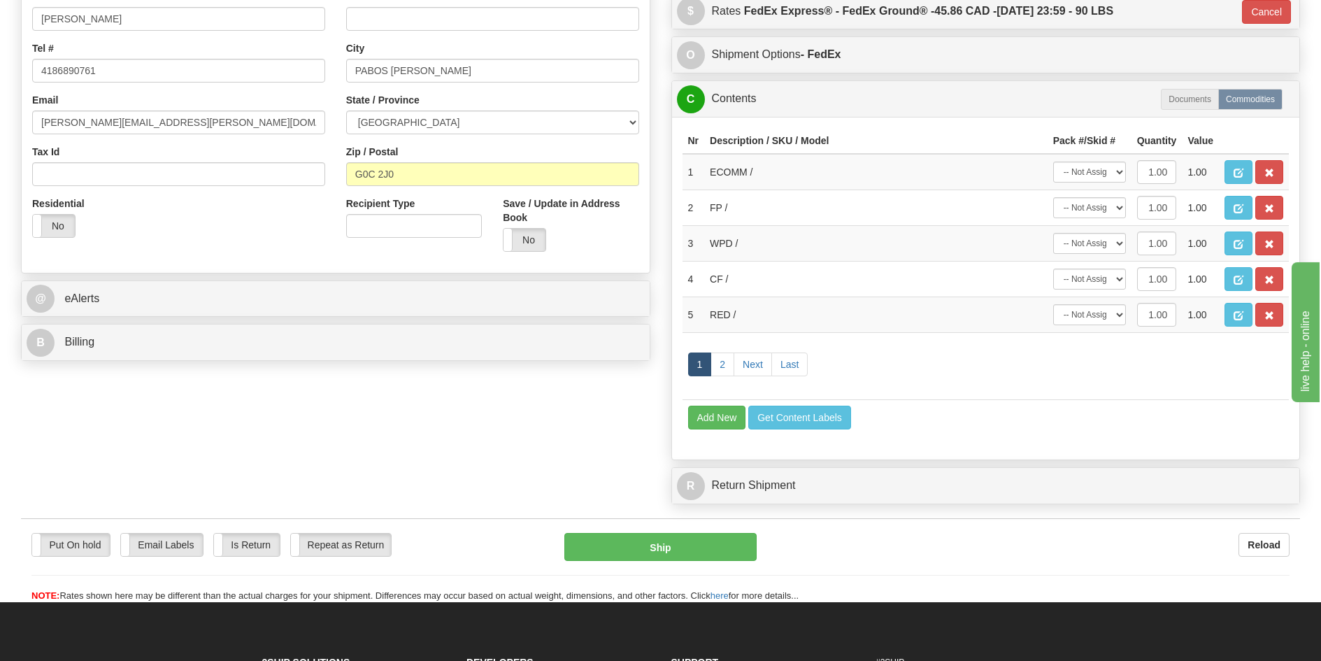
scroll to position [350, 0]
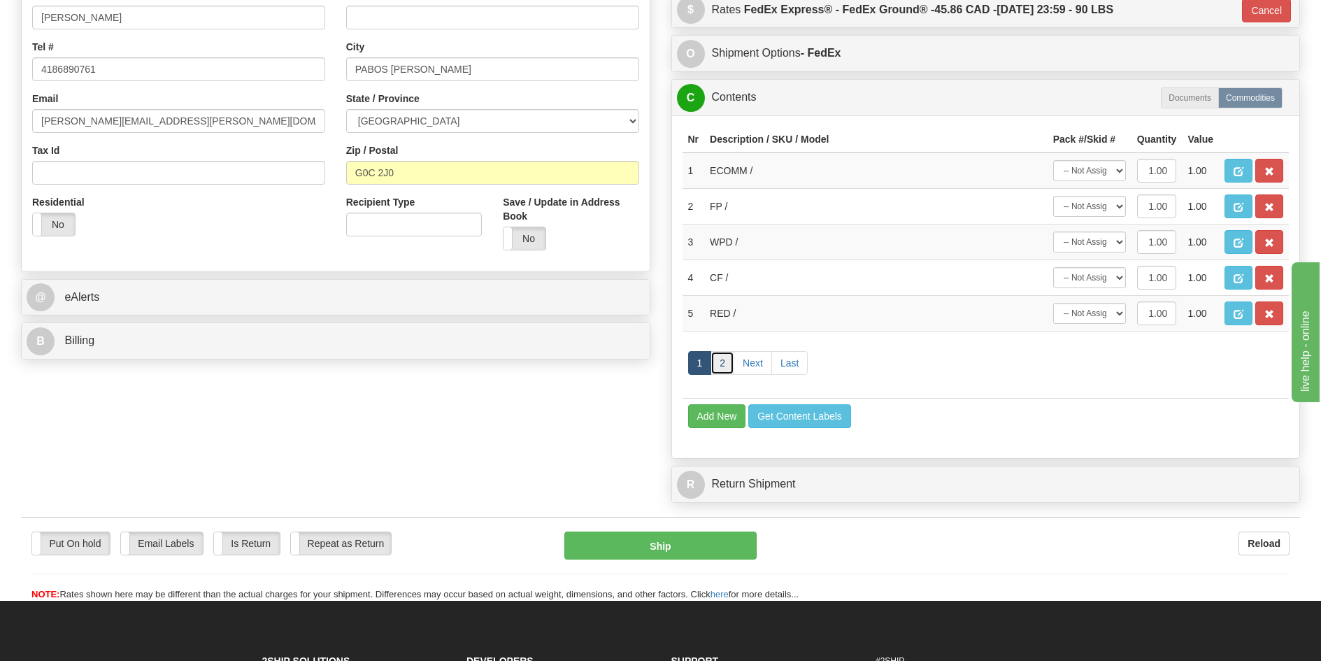
click at [727, 368] on link "2" at bounding box center [723, 363] width 24 height 24
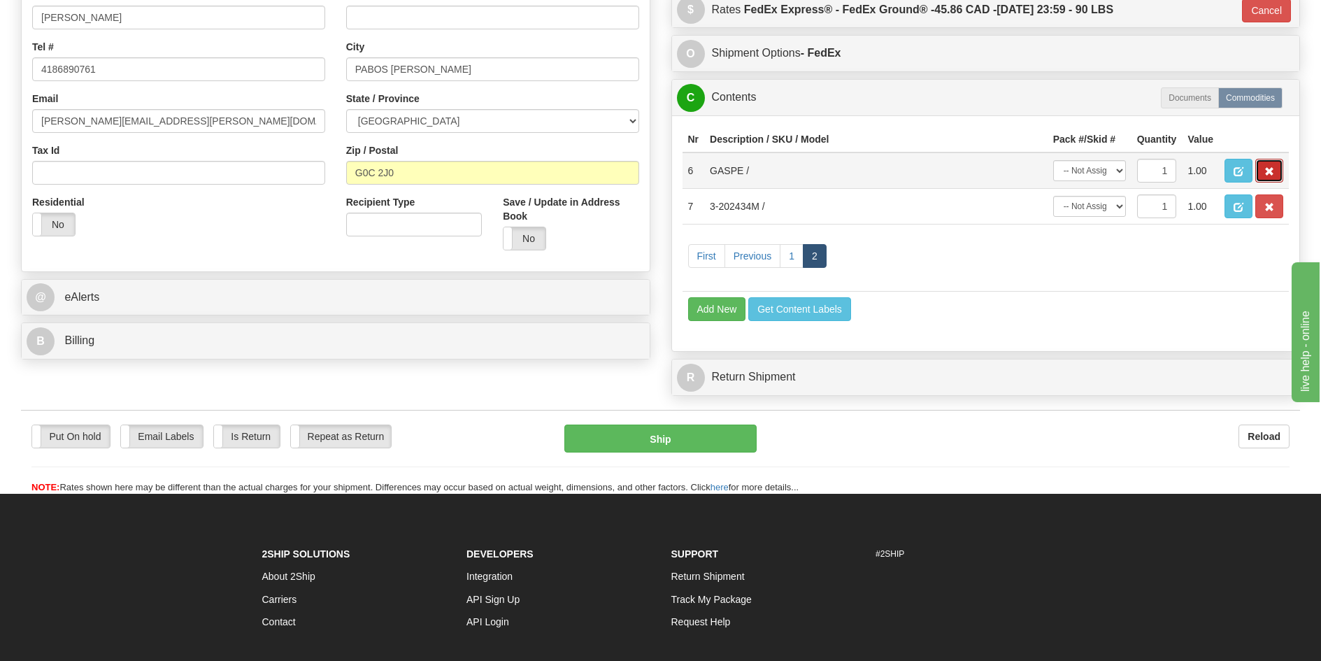
click at [1262, 169] on button "button" at bounding box center [1269, 171] width 28 height 24
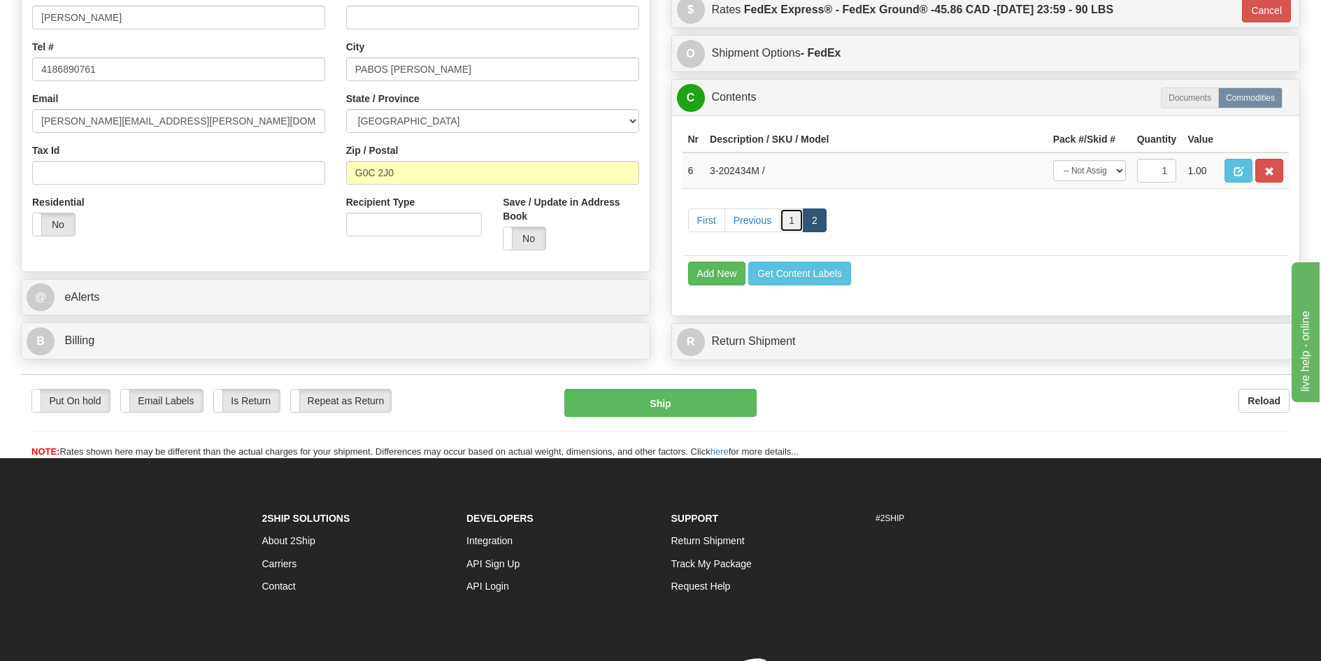
click at [785, 229] on link "1" at bounding box center [792, 220] width 24 height 24
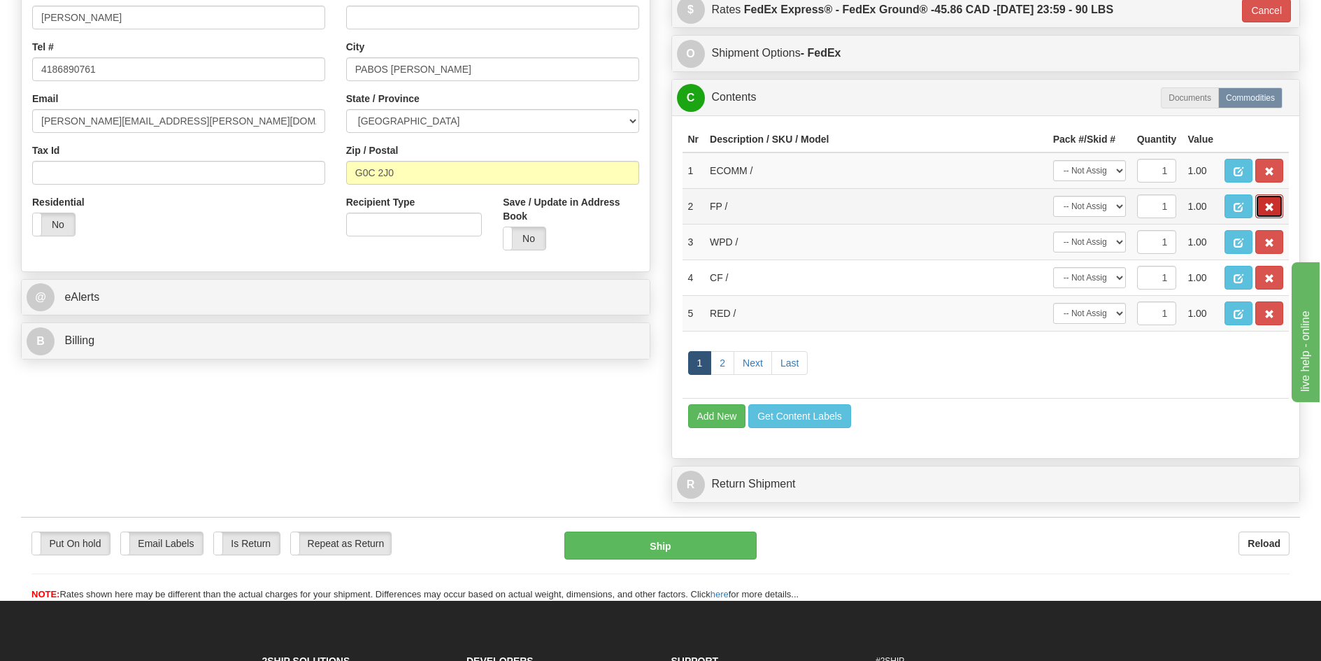
click at [1273, 207] on span "button" at bounding box center [1269, 207] width 10 height 9
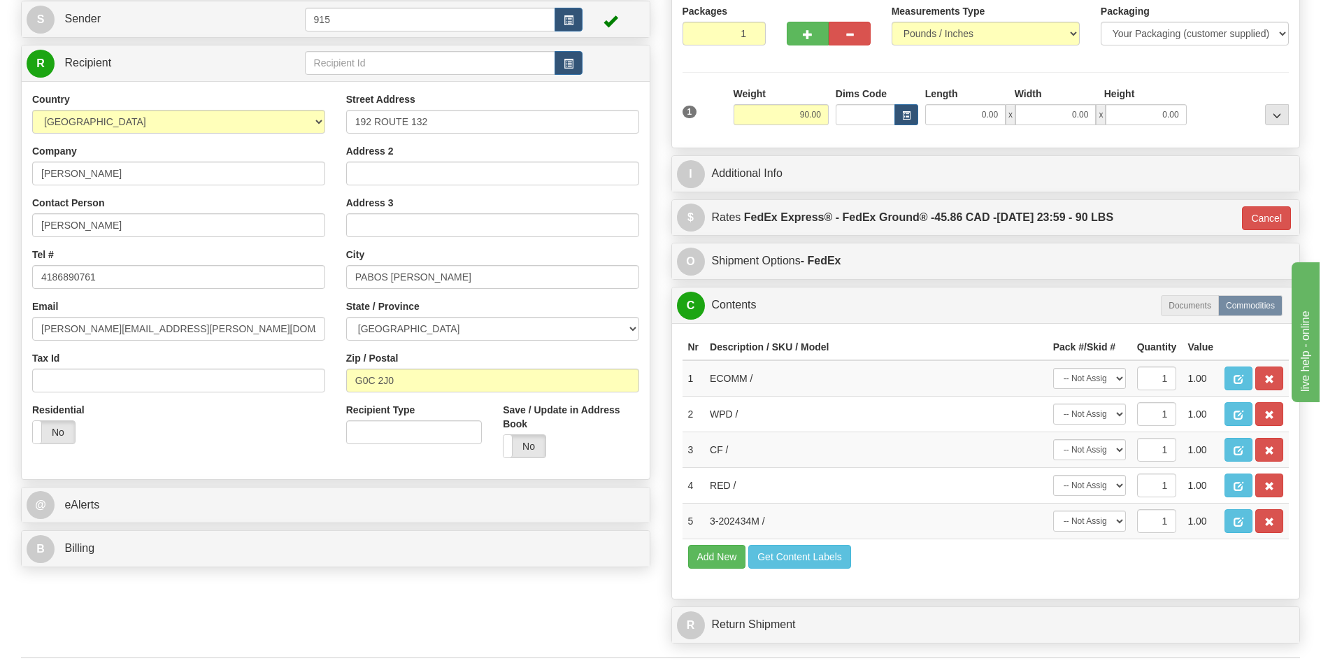
scroll to position [140, 0]
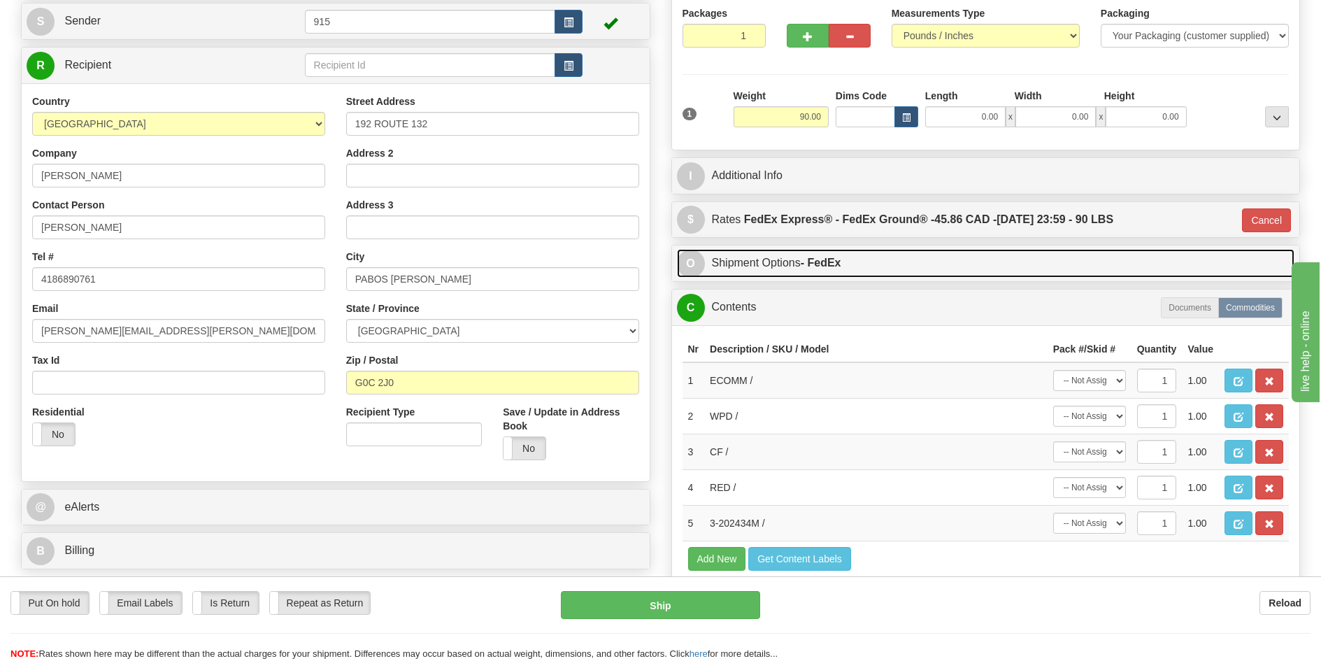
click at [824, 259] on strong "- FedEx" at bounding box center [821, 263] width 41 height 12
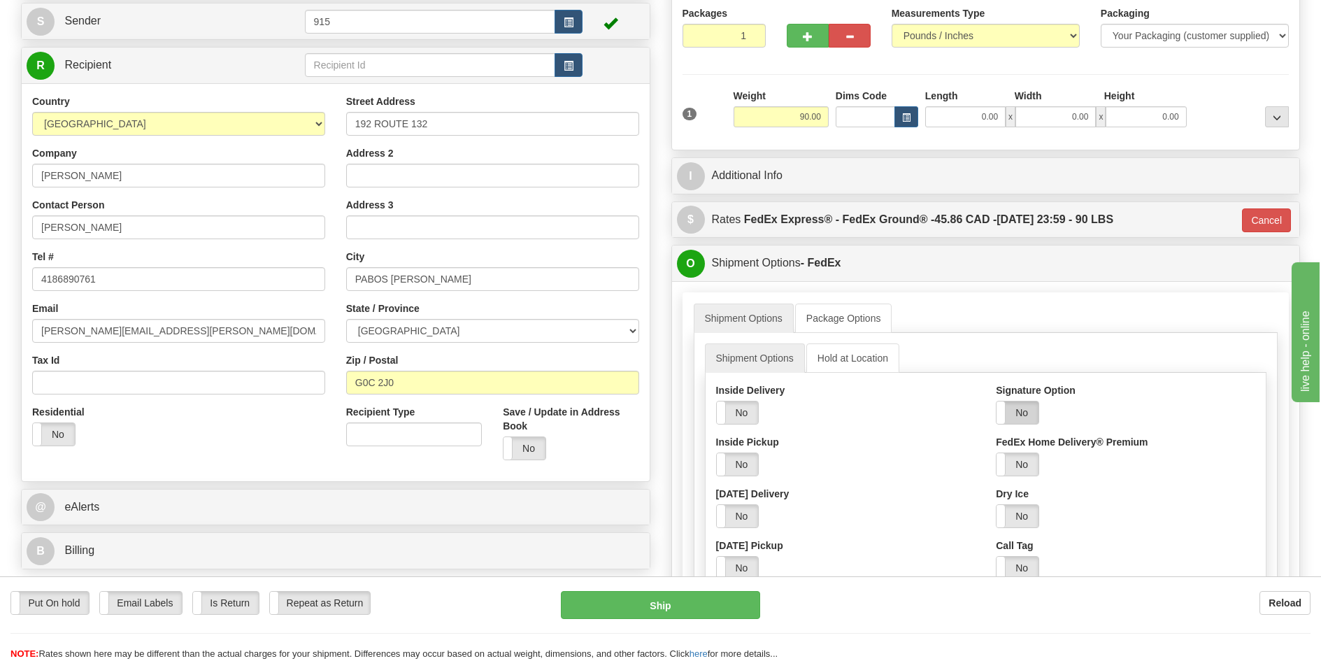
click at [1024, 407] on label "No" at bounding box center [1018, 412] width 42 height 22
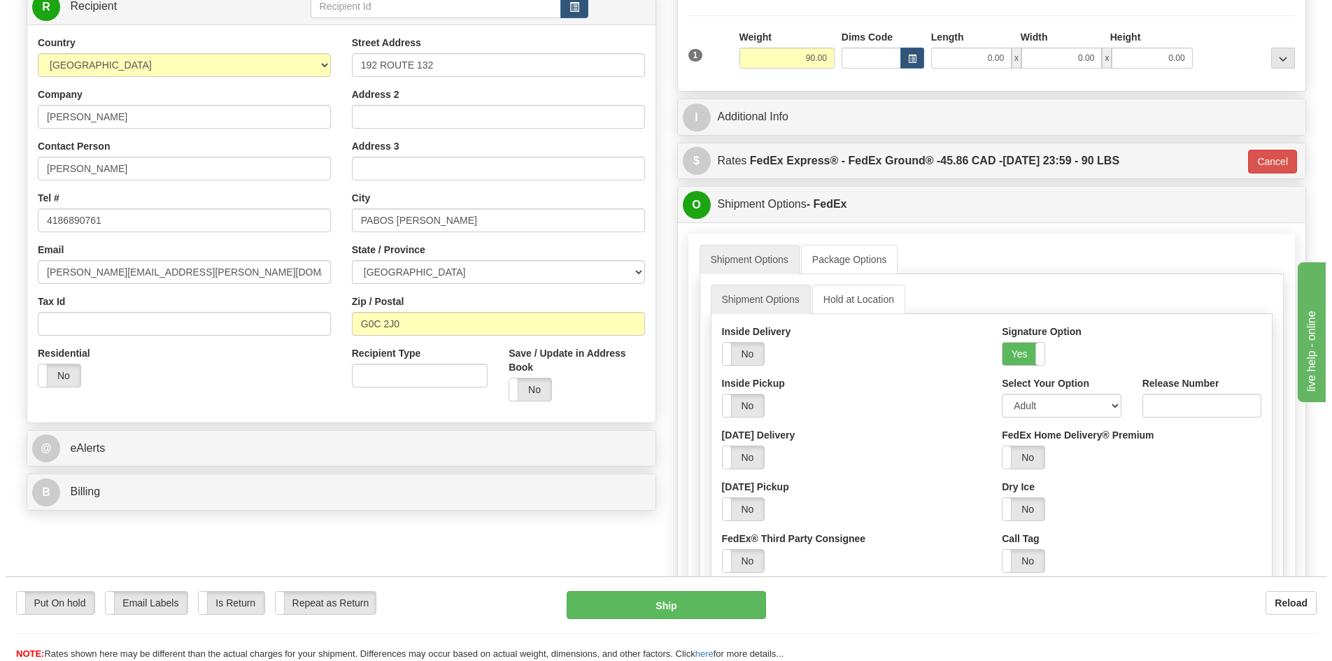
scroll to position [280, 0]
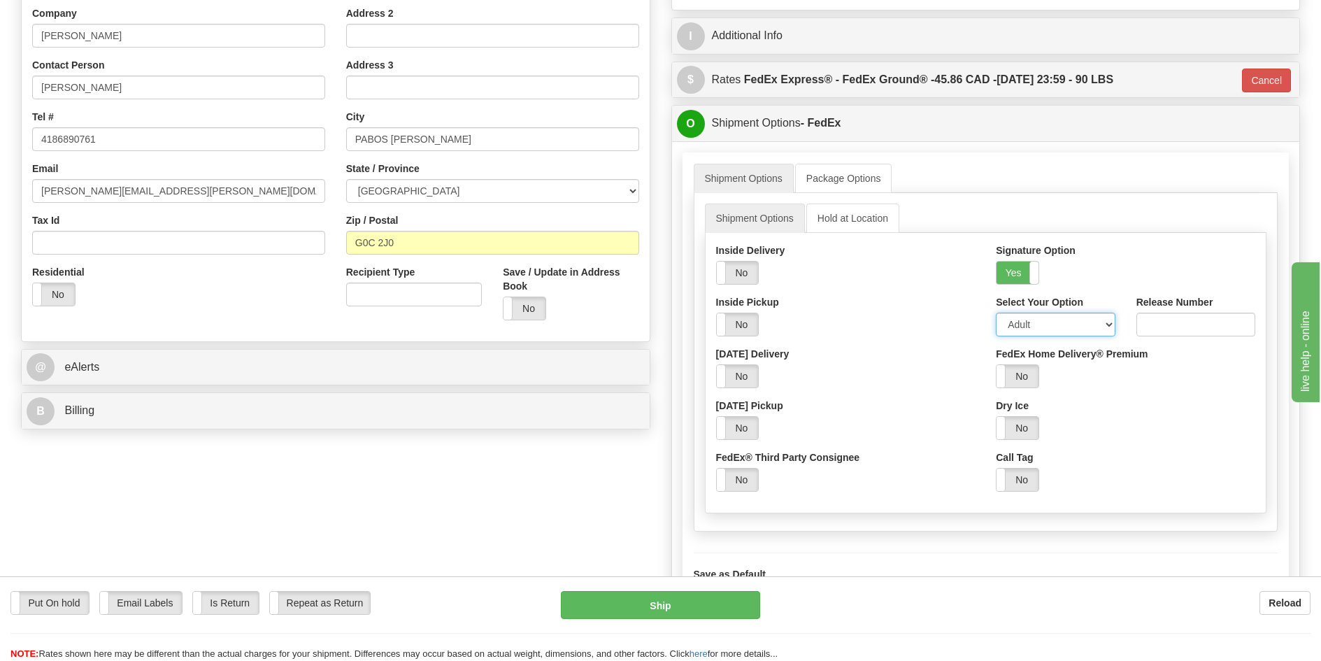
click at [1041, 327] on select "Adult Direct Indirect No Signature Required Service Default" at bounding box center [1055, 325] width 119 height 24
select select "2"
click at [996, 313] on select "Adult Direct Indirect No Signature Required Service Default" at bounding box center [1055, 325] width 119 height 24
click at [683, 604] on button "Ship" at bounding box center [660, 605] width 199 height 28
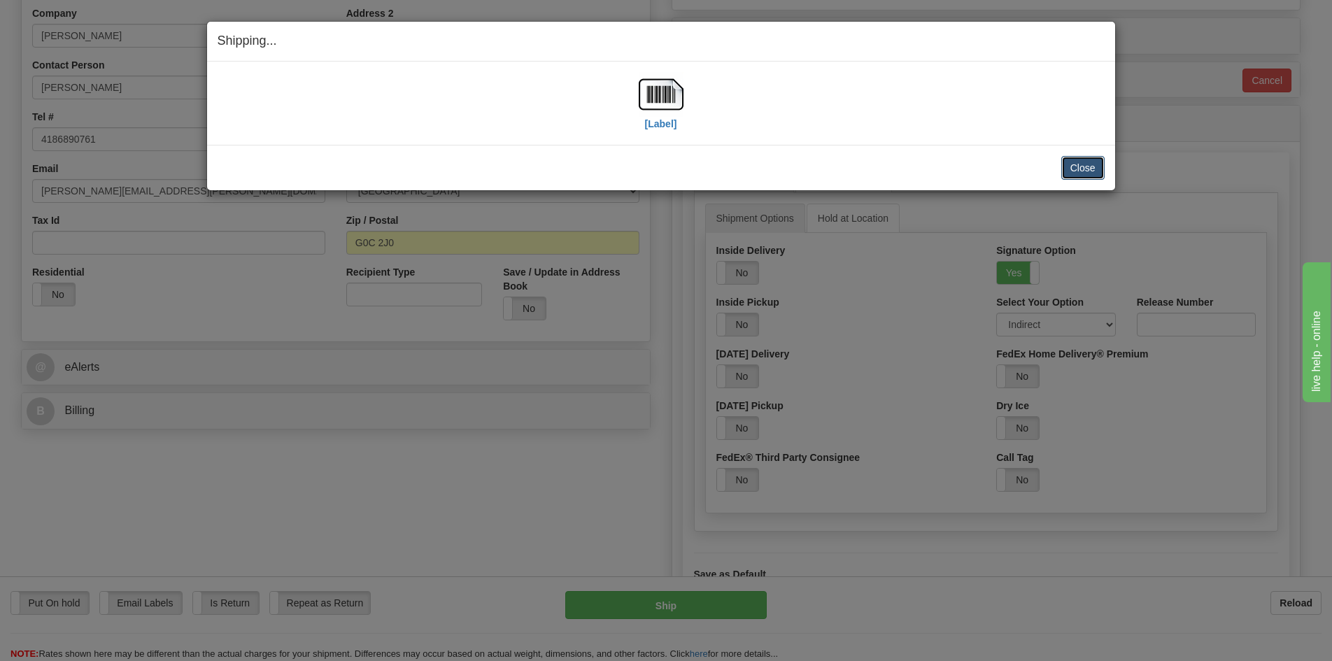
click at [1089, 171] on button "Close" at bounding box center [1082, 168] width 43 height 24
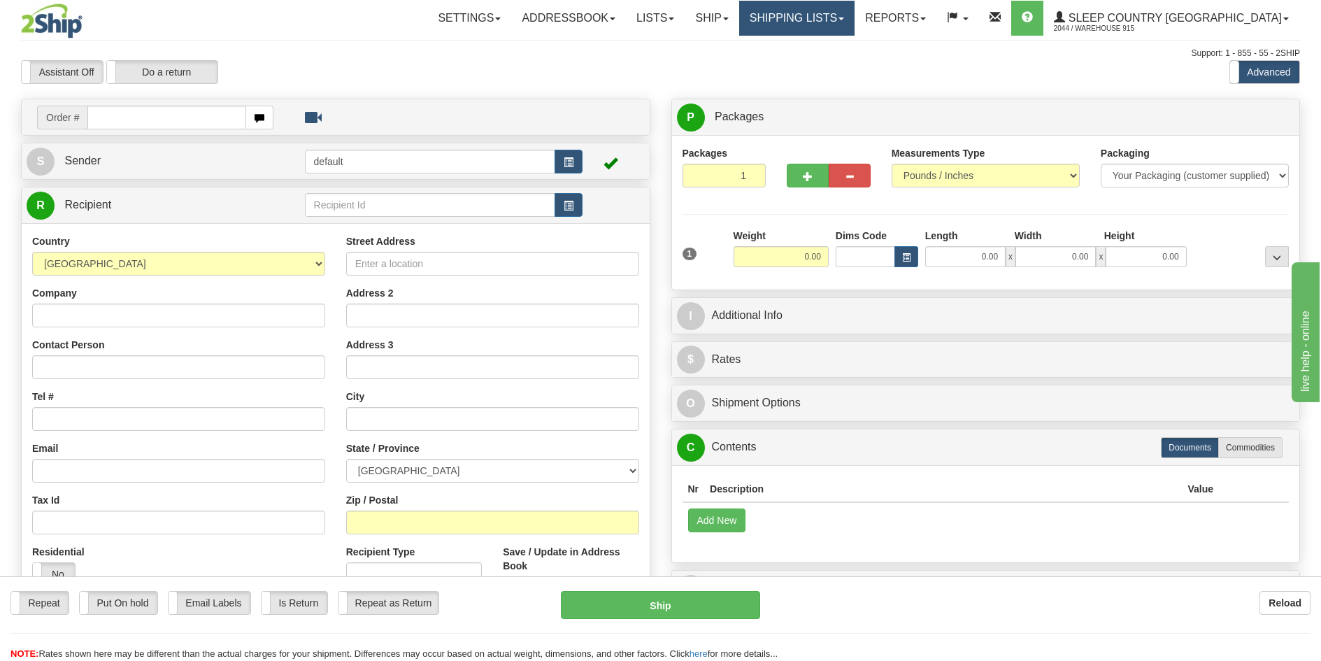
click at [852, 15] on link "Shipping lists" at bounding box center [796, 18] width 115 height 35
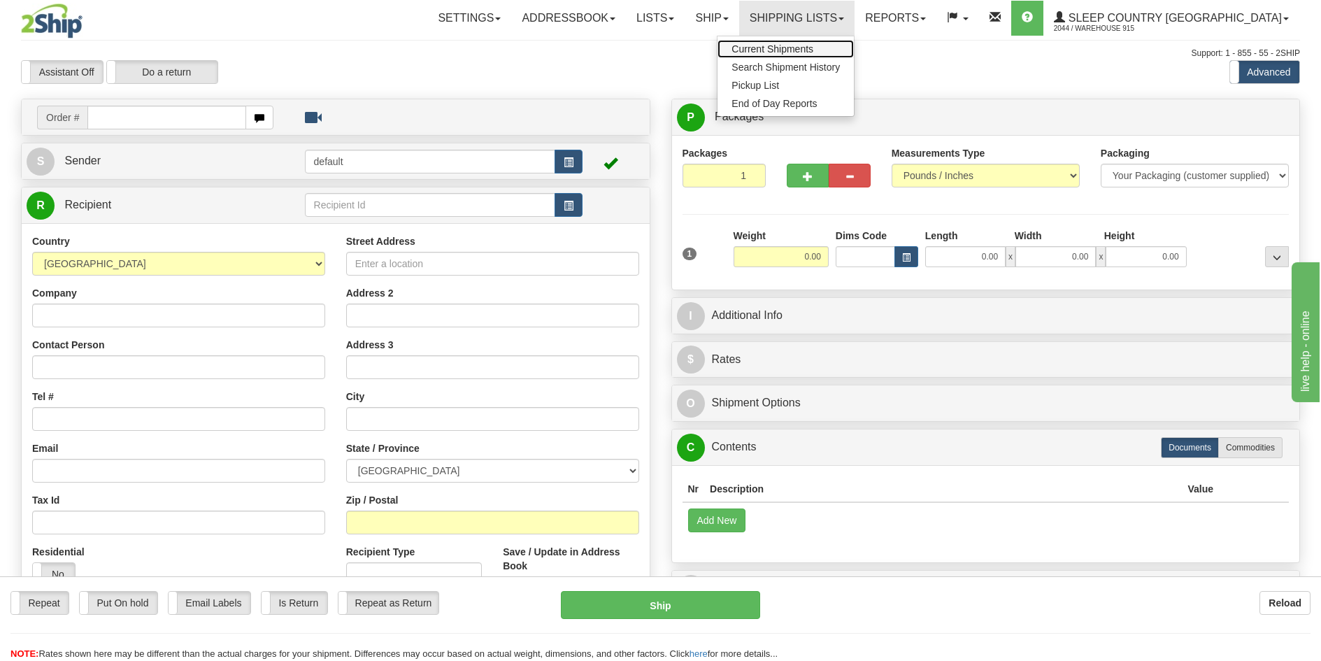
click at [813, 44] on span "Current Shipments" at bounding box center [773, 48] width 82 height 11
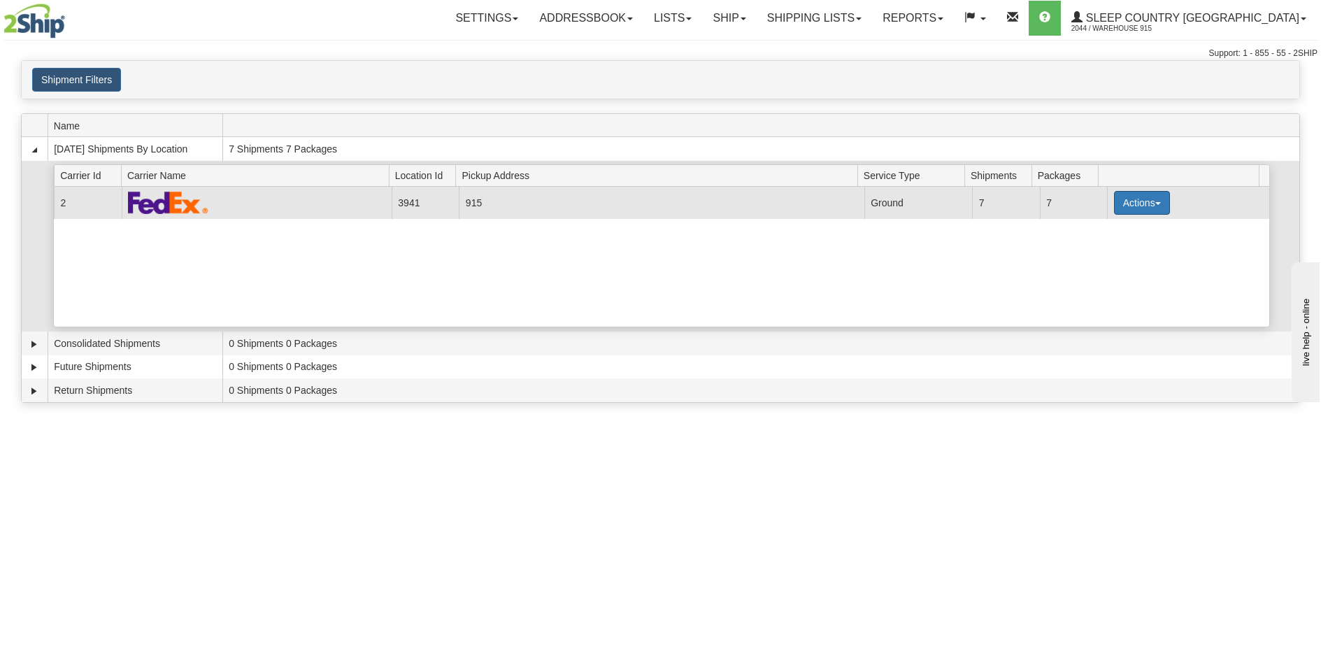
click at [1155, 204] on span "button" at bounding box center [1158, 203] width 6 height 3
click at [1105, 304] on link "Print" at bounding box center [1113, 302] width 112 height 18
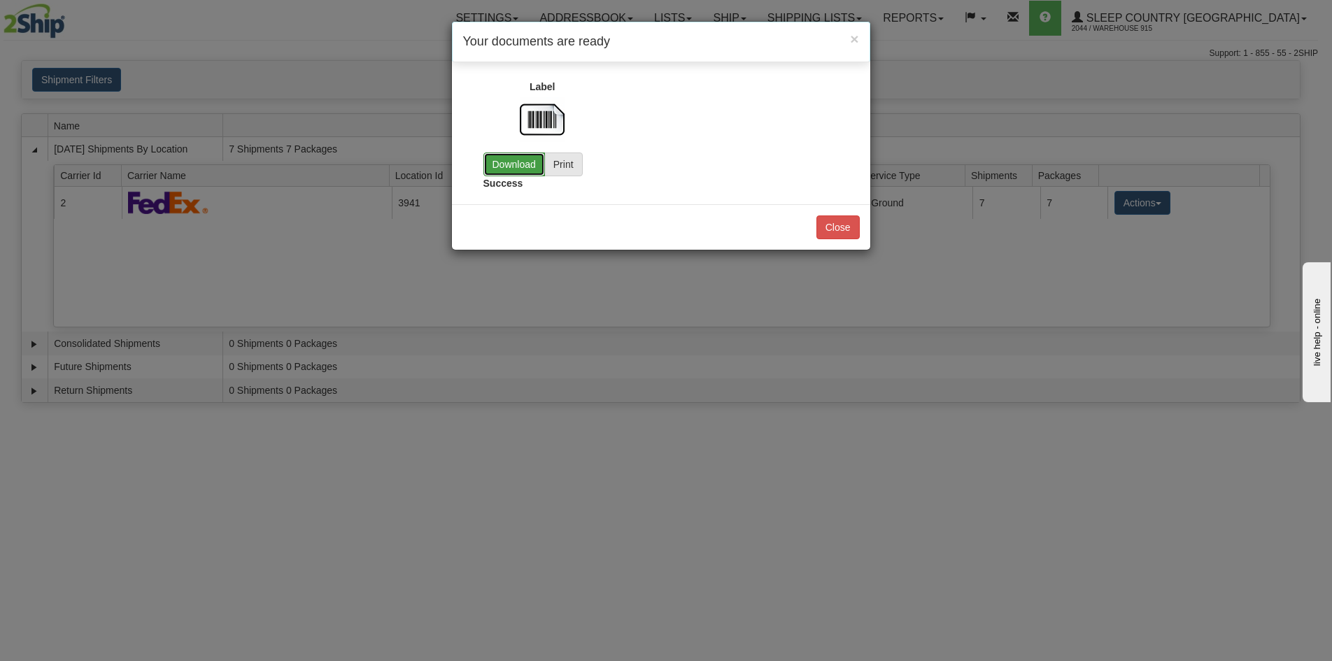
click at [511, 165] on link "Download" at bounding box center [514, 164] width 62 height 24
drag, startPoint x: 685, startPoint y: 92, endPoint x: 684, endPoint y: 187, distance: 94.4
click at [684, 187] on div "× Your documents are ready Label Download Print Customs Download Print" at bounding box center [661, 135] width 420 height 229
click at [317, 39] on div "× Your documents are ready Label Download Print Customs" at bounding box center [666, 330] width 1332 height 661
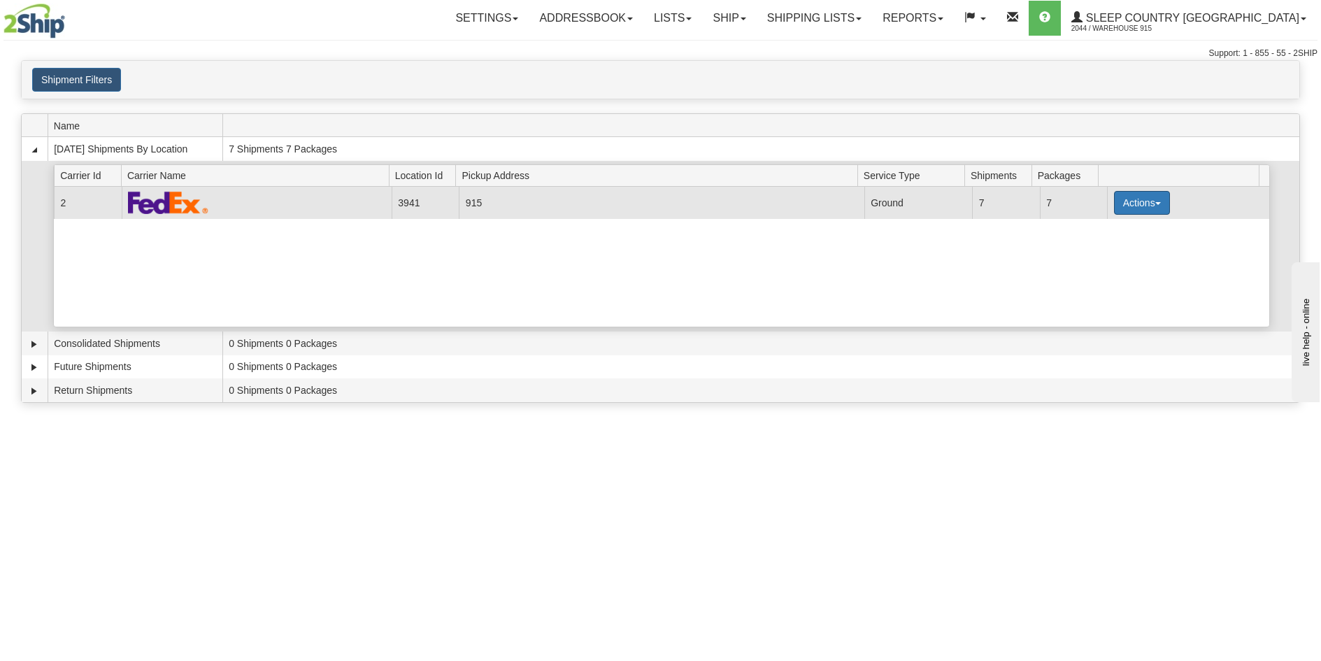
click at [1143, 208] on button "Actions" at bounding box center [1142, 203] width 56 height 24
click at [1115, 249] on link "Close" at bounding box center [1113, 247] width 112 height 18
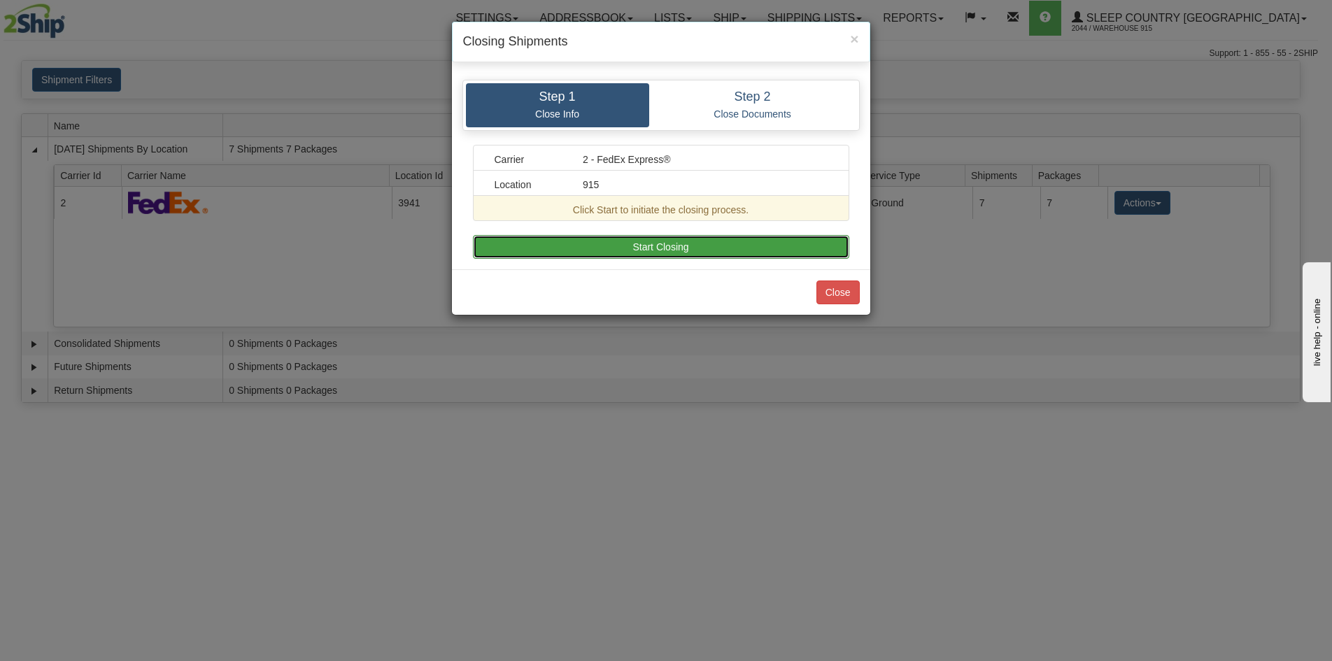
click at [555, 247] on button "Start Closing" at bounding box center [661, 247] width 376 height 24
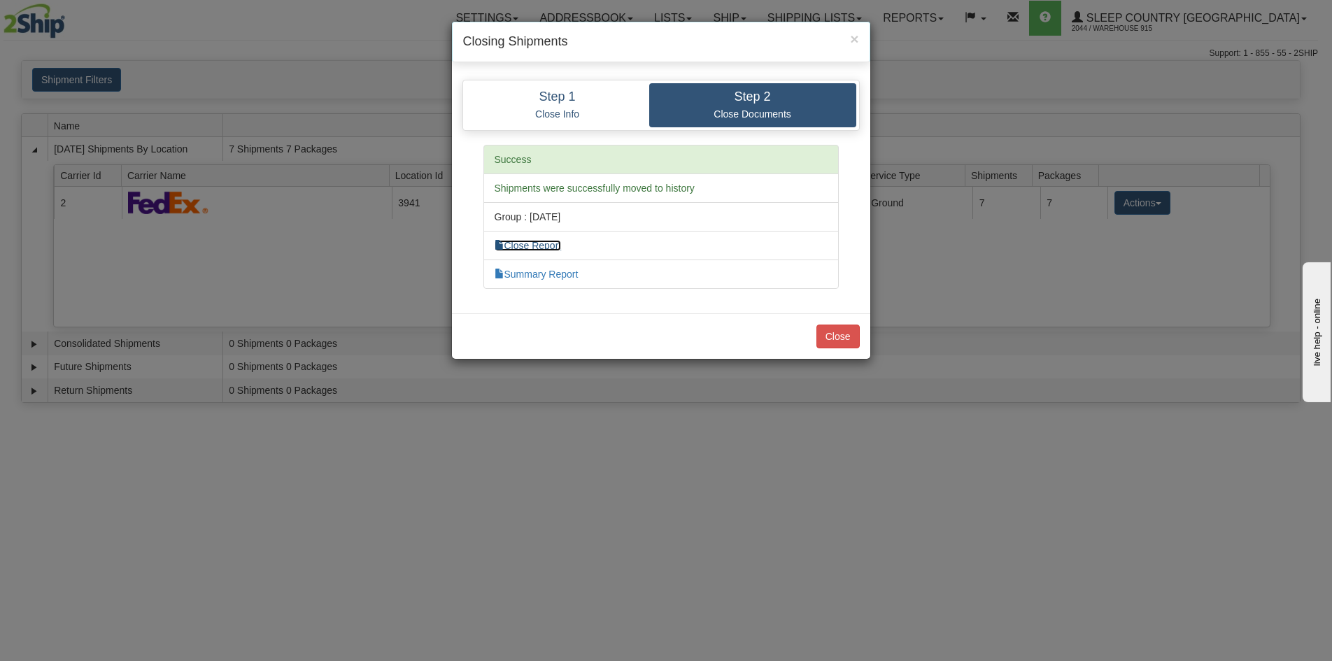
click at [555, 247] on link "Close Report" at bounding box center [527, 245] width 67 height 11
click at [842, 342] on button "Close" at bounding box center [837, 336] width 43 height 24
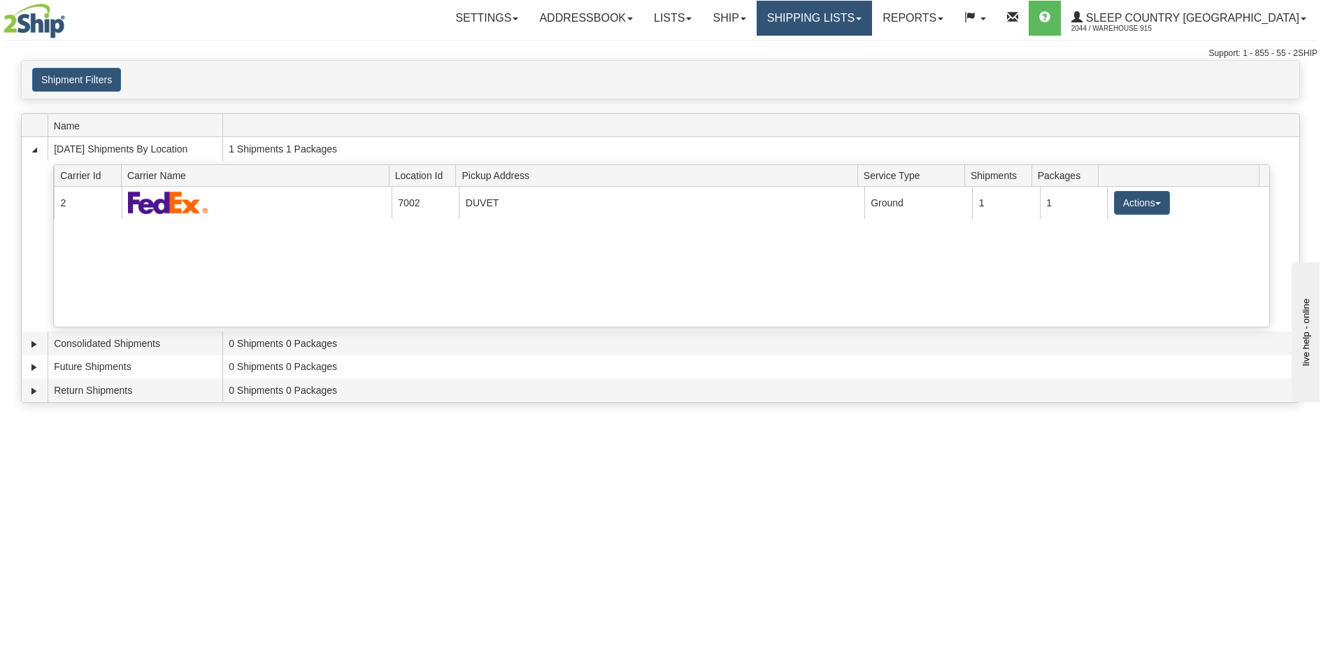
click at [845, 20] on link "Shipping lists" at bounding box center [814, 18] width 115 height 35
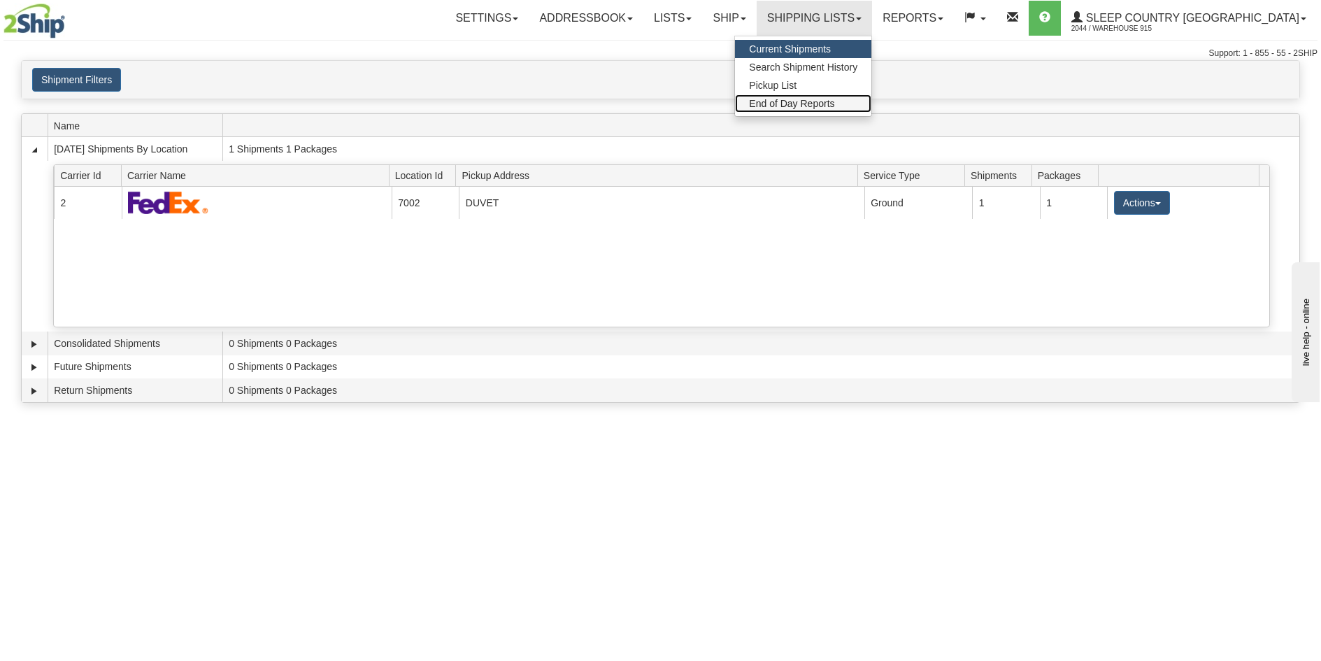
click at [834, 101] on span "End of Day Reports" at bounding box center [791, 103] width 85 height 11
